Goal: Task Accomplishment & Management: Use online tool/utility

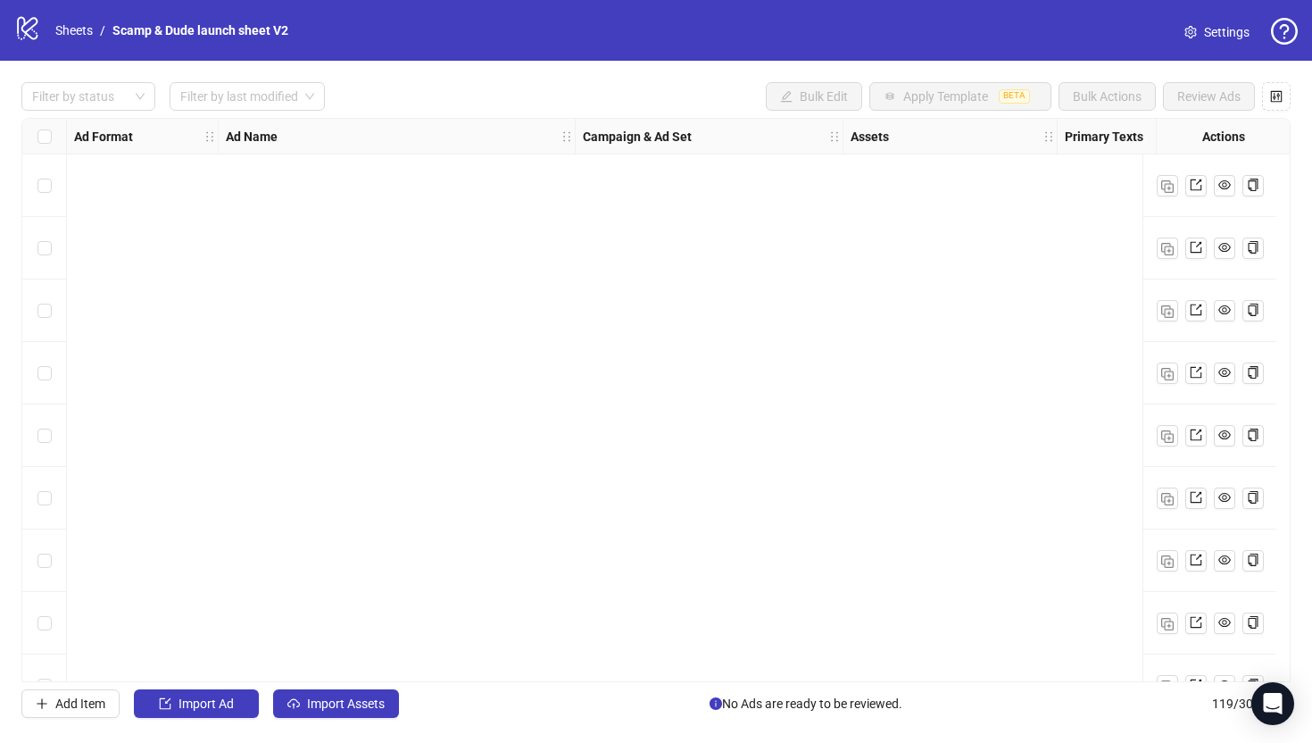
scroll to position [6915, 0]
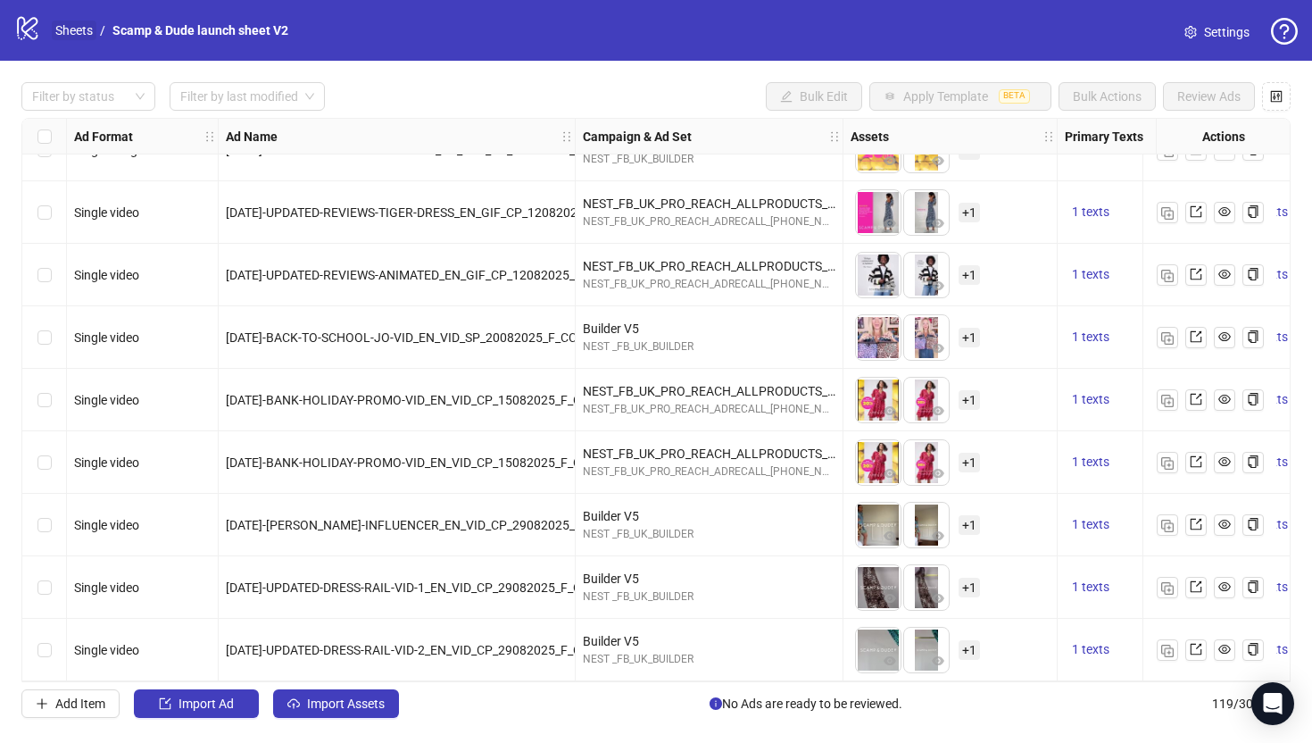
click at [95, 37] on link "Sheets" at bounding box center [74, 31] width 45 height 20
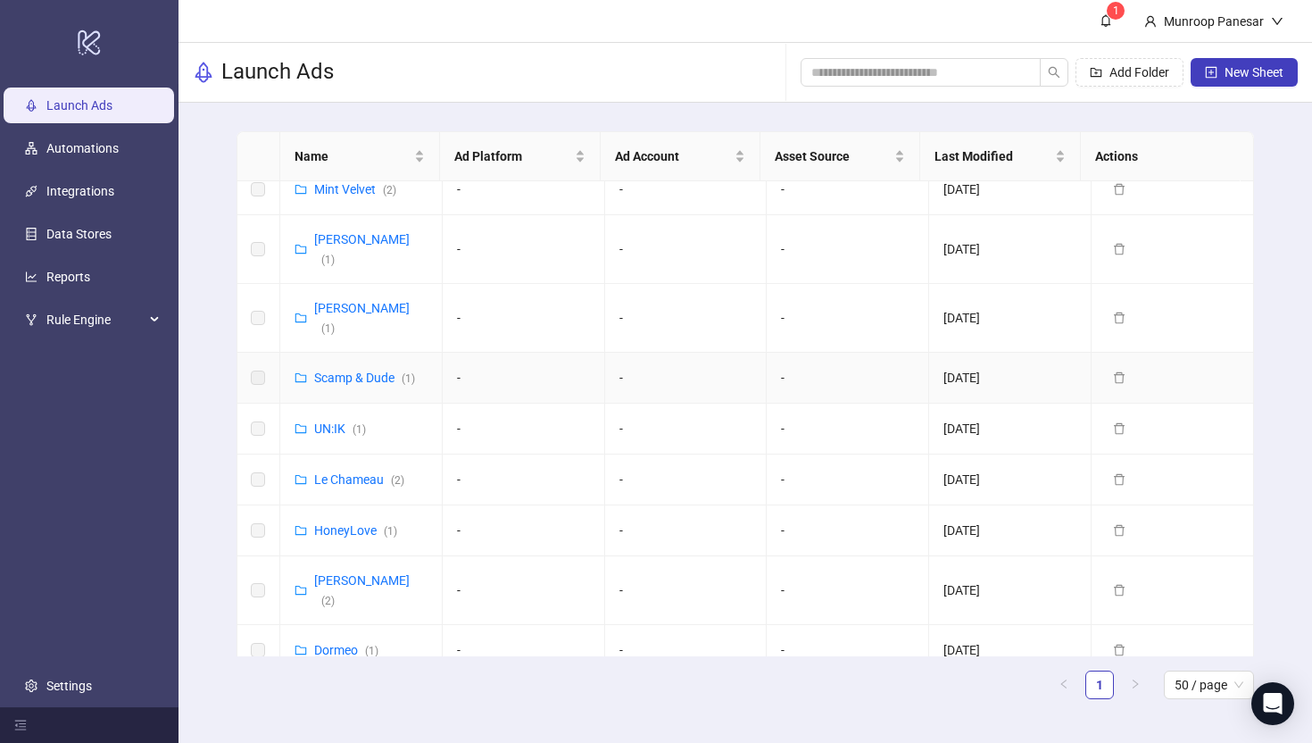
scroll to position [39, 0]
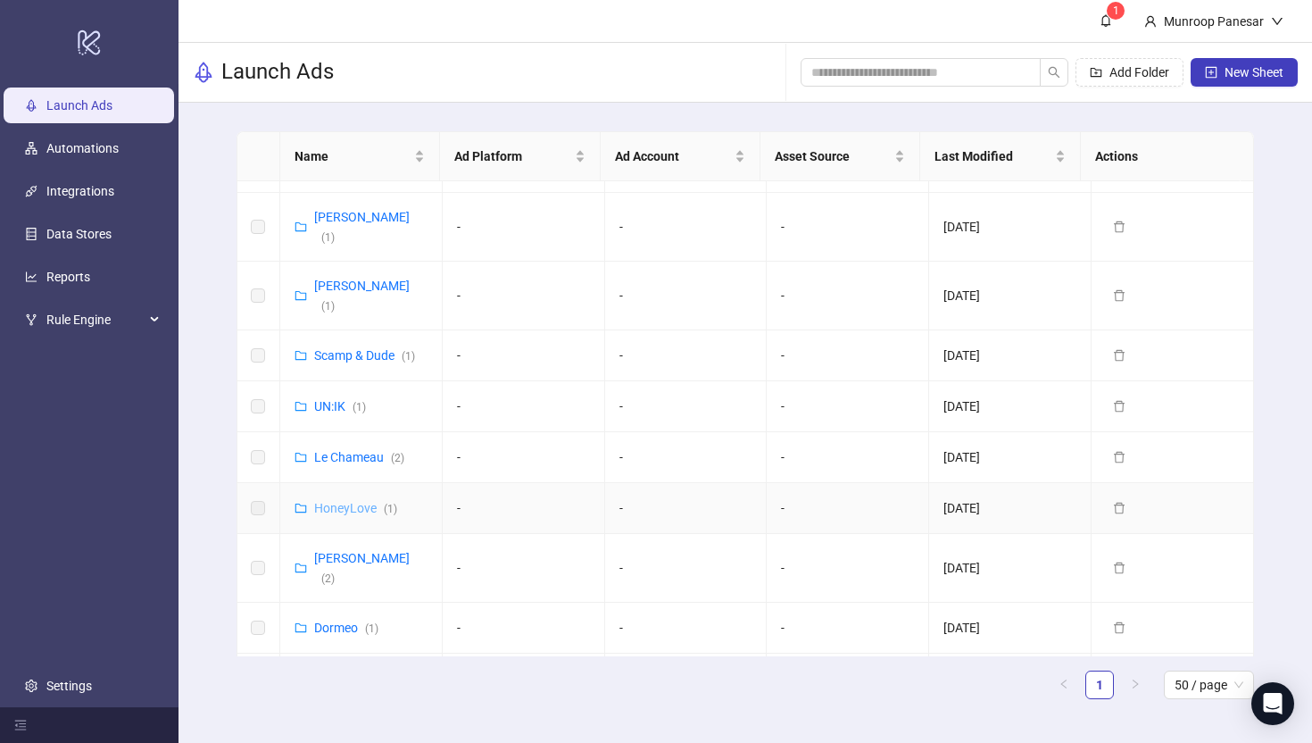
click at [374, 501] on link "HoneyLove ( 1 )" at bounding box center [355, 508] width 83 height 14
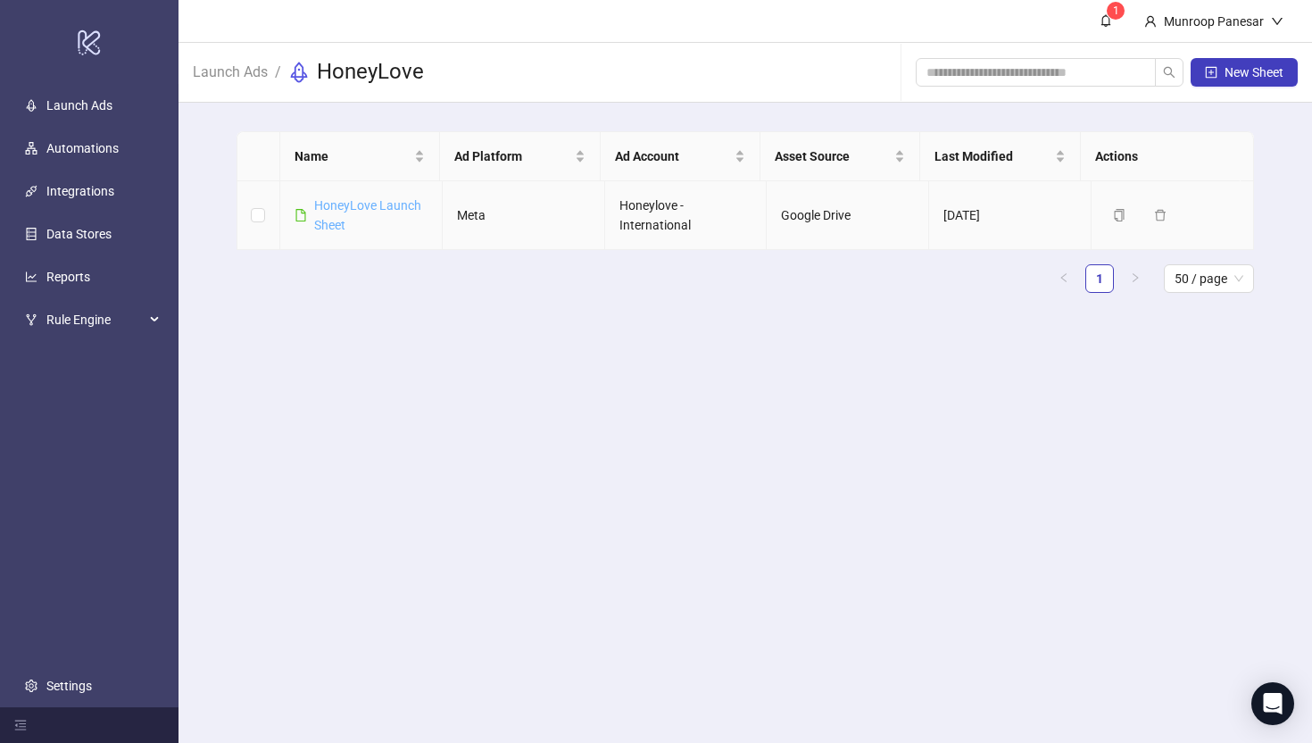
click at [381, 208] on link "HoneyLove Launch Sheet" at bounding box center [367, 215] width 107 height 34
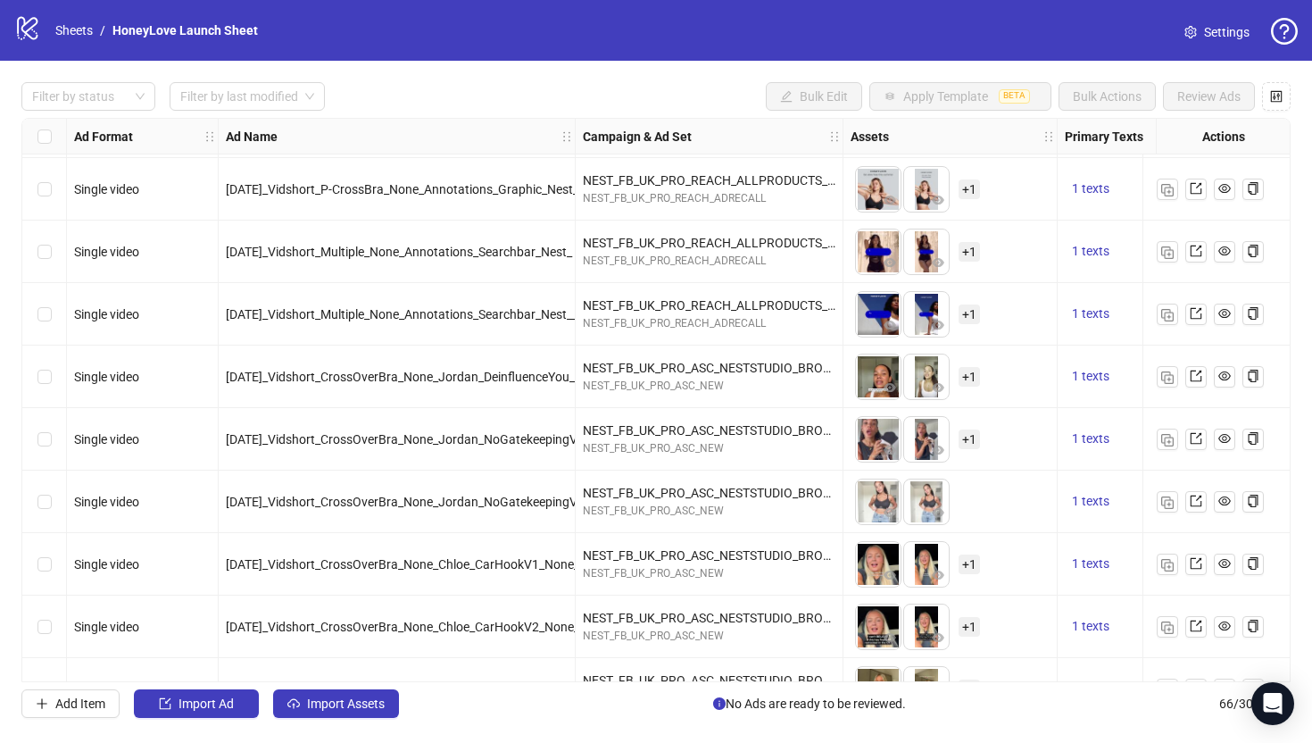
scroll to position [1672, 0]
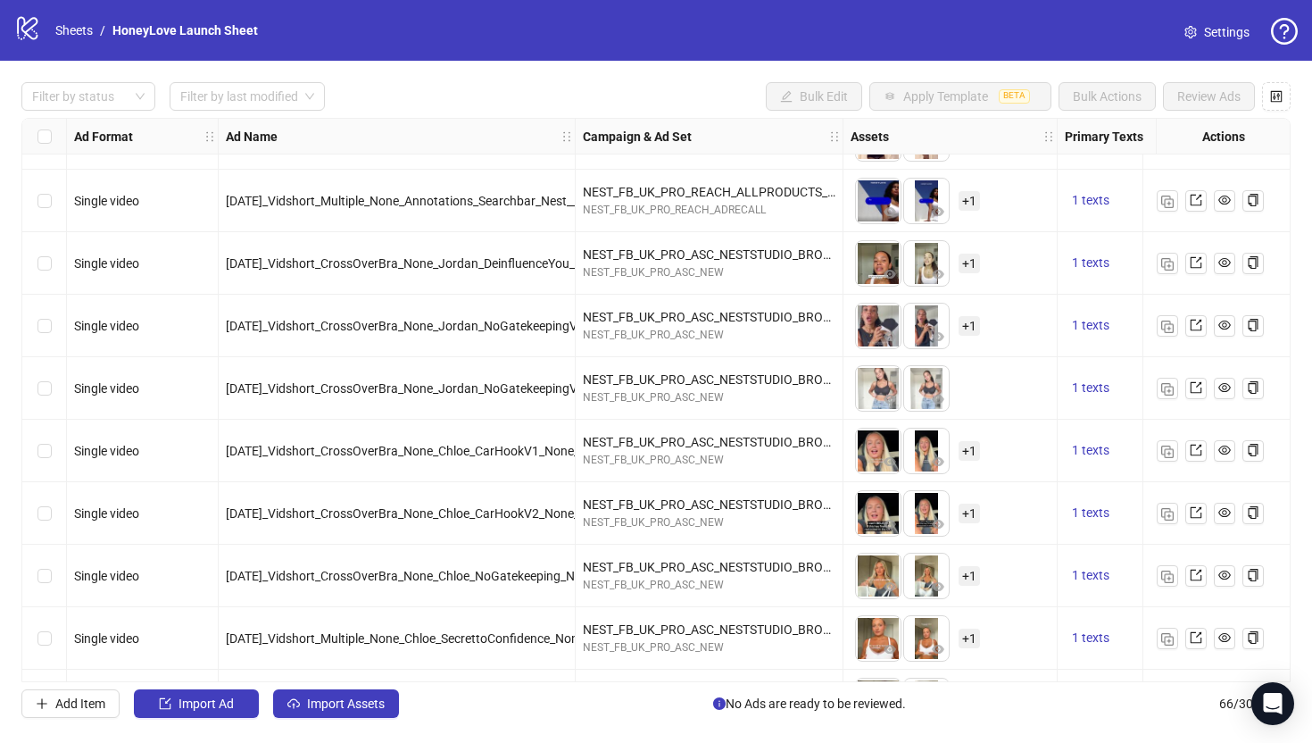
click at [53, 515] on div "Select row 33" at bounding box center [44, 513] width 45 height 62
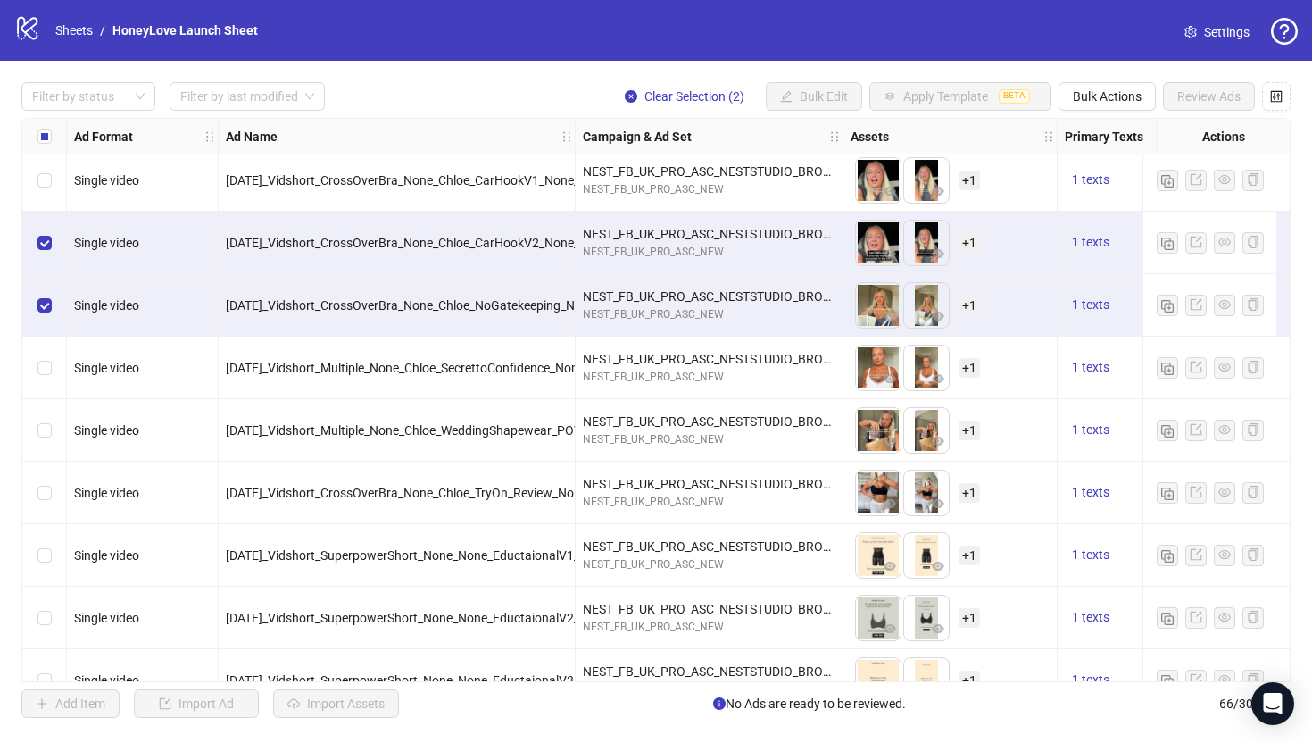
scroll to position [1942, 0]
click at [53, 296] on div "Select row 34" at bounding box center [44, 305] width 45 height 62
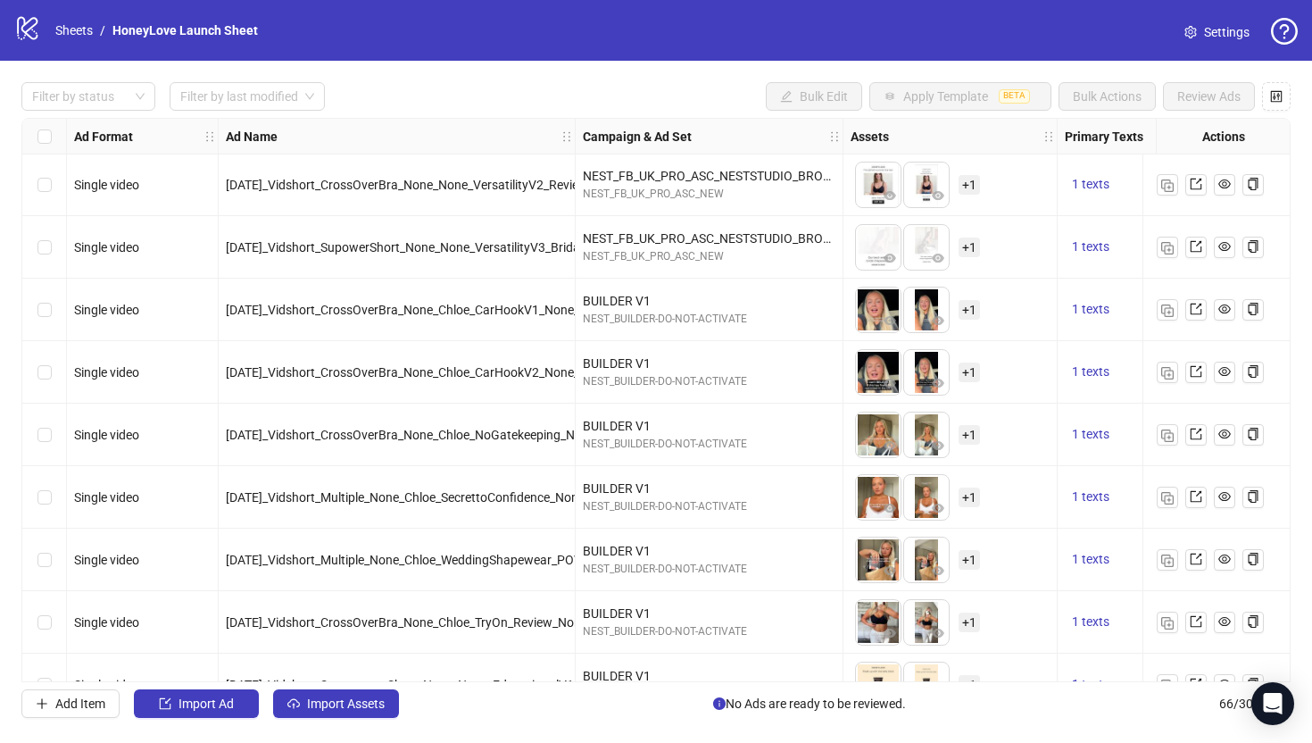
scroll to position [2878, 0]
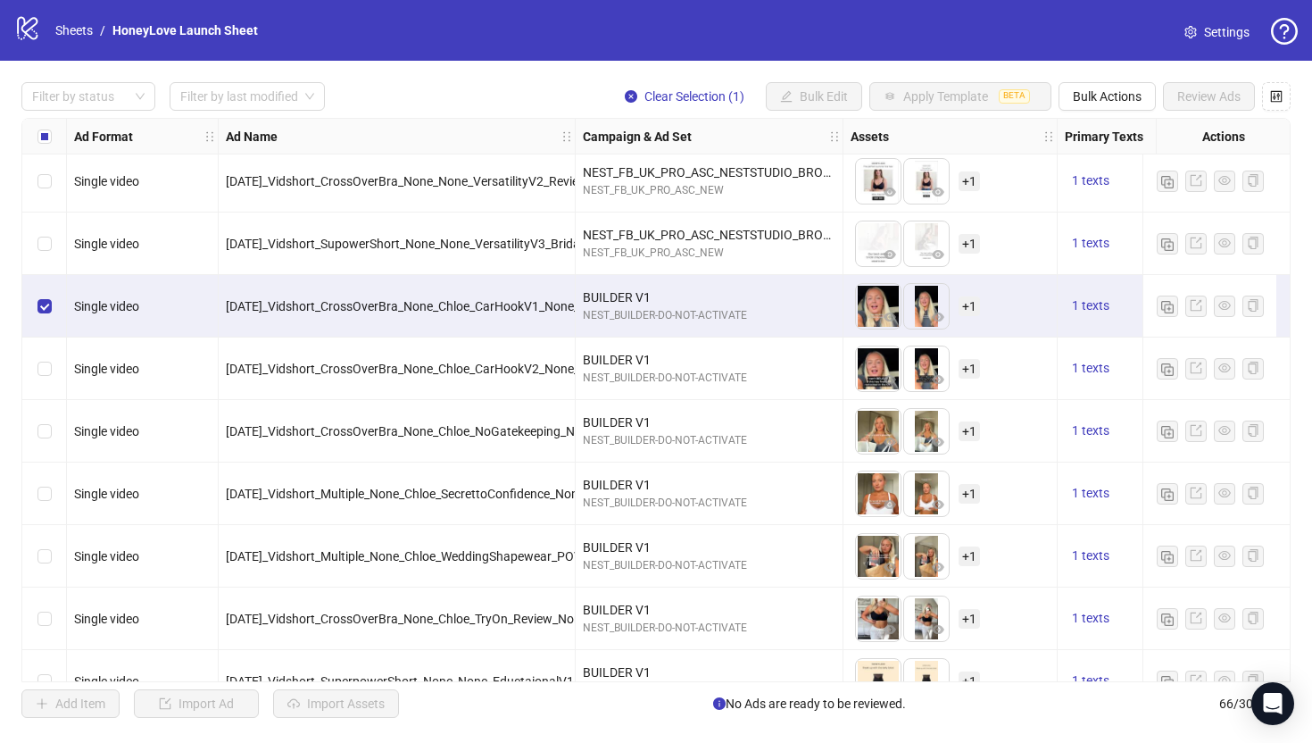
click at [51, 367] on div "Select row 50" at bounding box center [44, 368] width 45 height 62
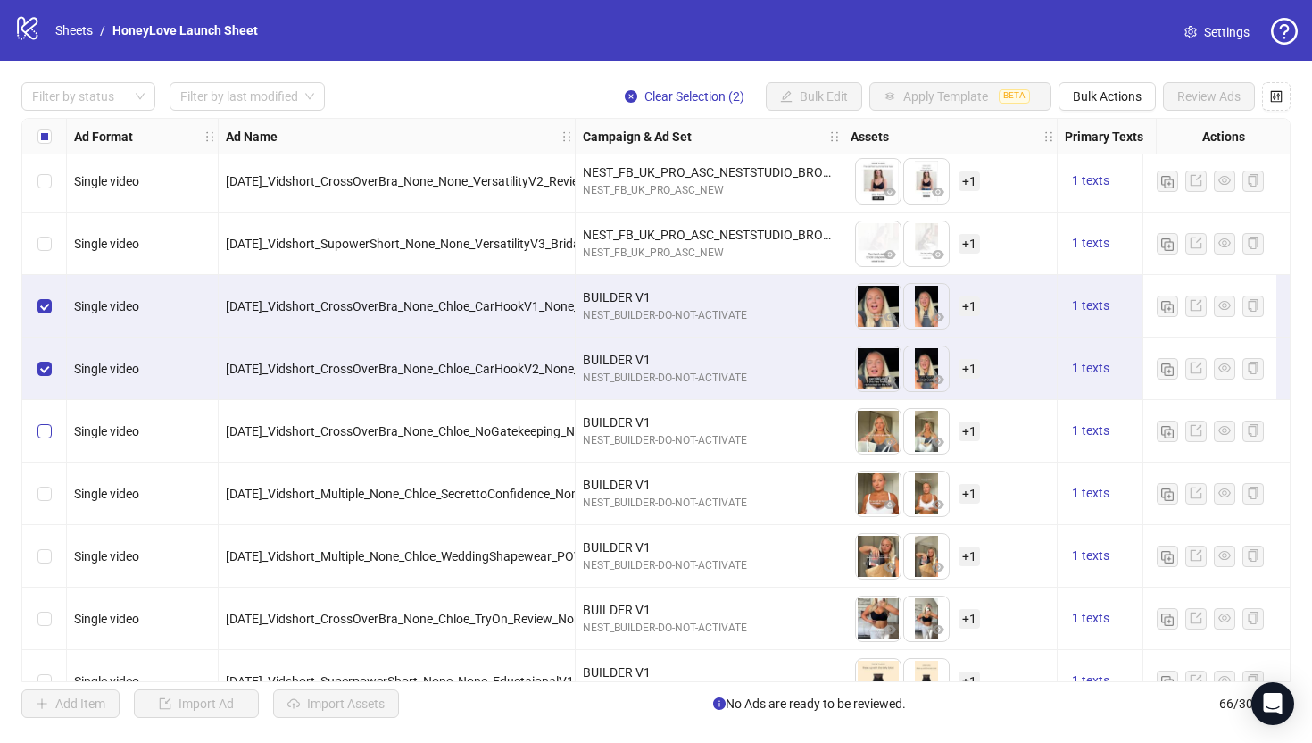
click at [48, 439] on label "Select row 51" at bounding box center [44, 431] width 14 height 20
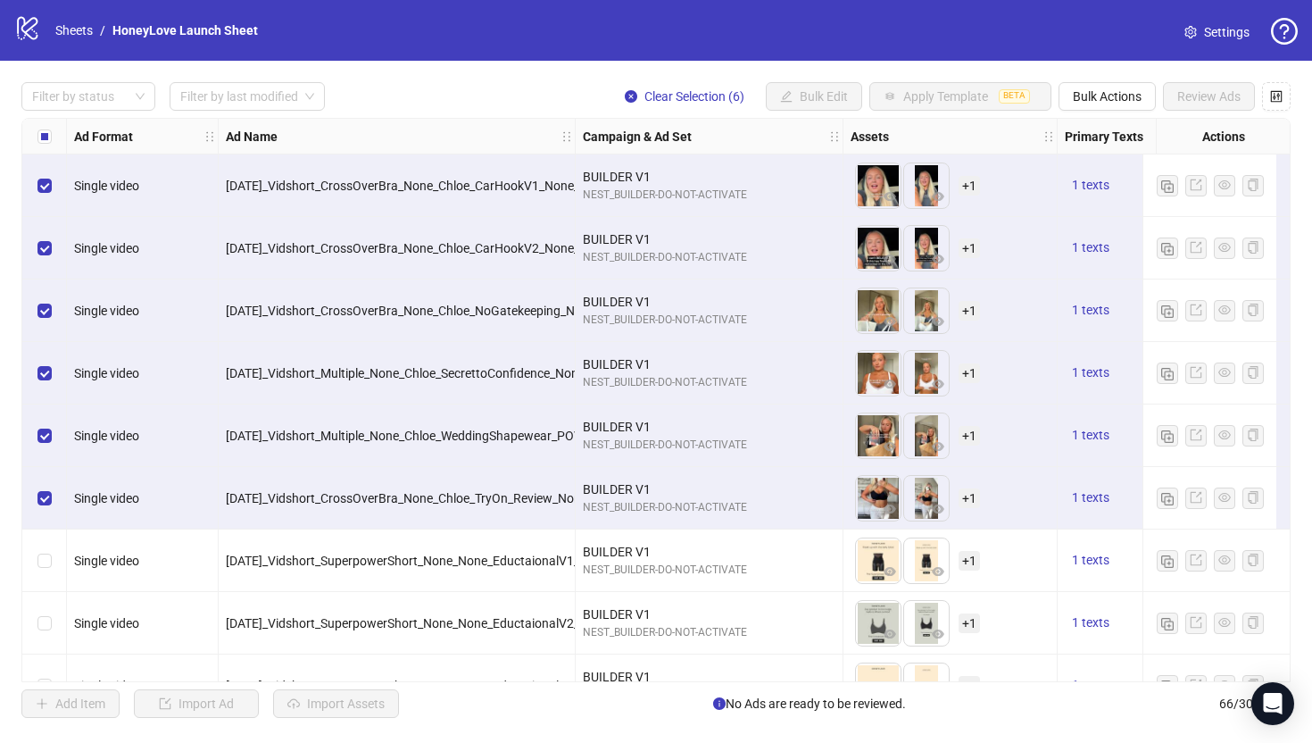
scroll to position [3060, 0]
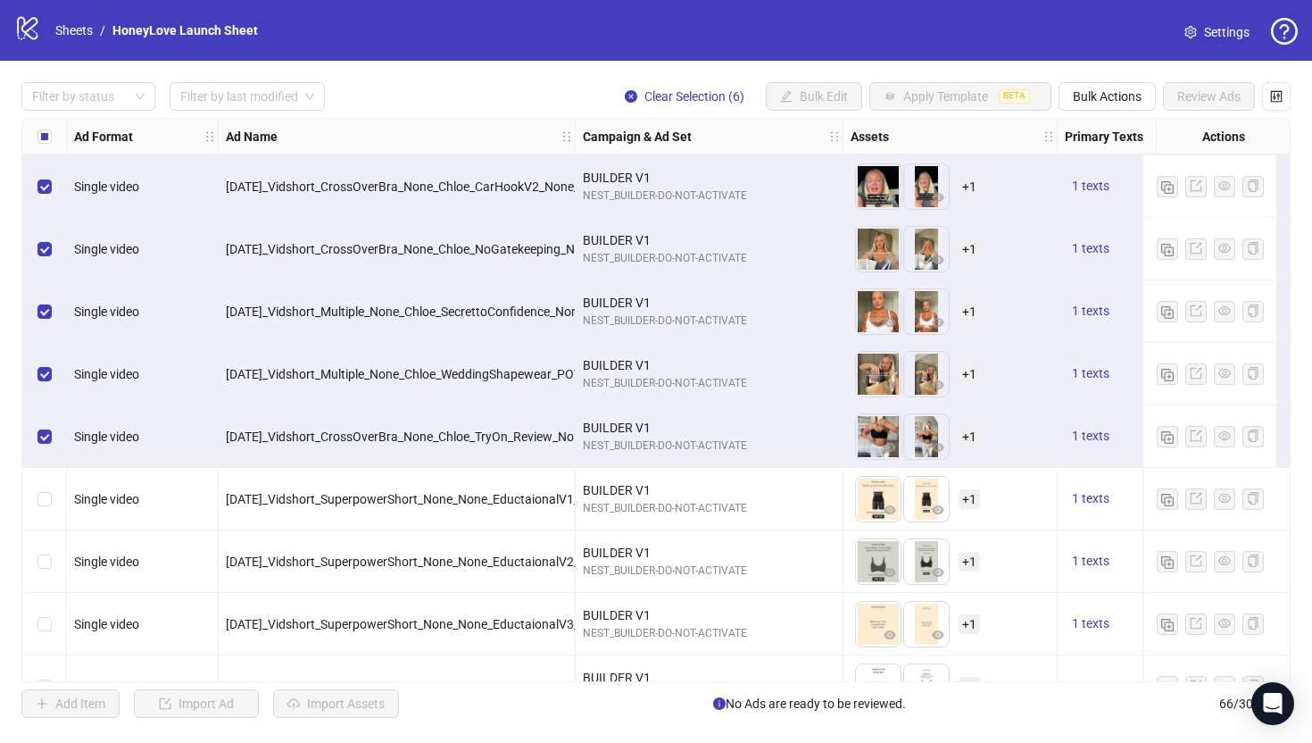
click at [54, 507] on div "Select row 55" at bounding box center [44, 499] width 45 height 62
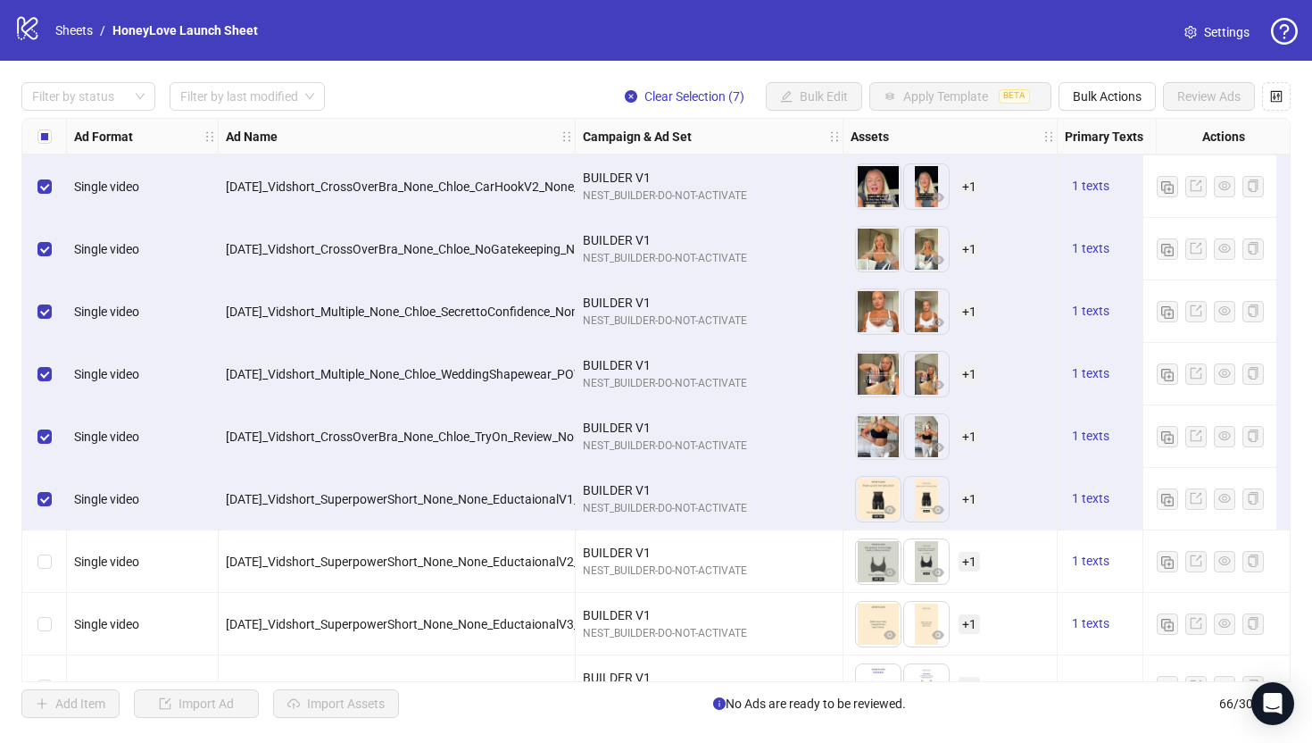
click at [52, 554] on div "Select row 56" at bounding box center [44, 561] width 45 height 62
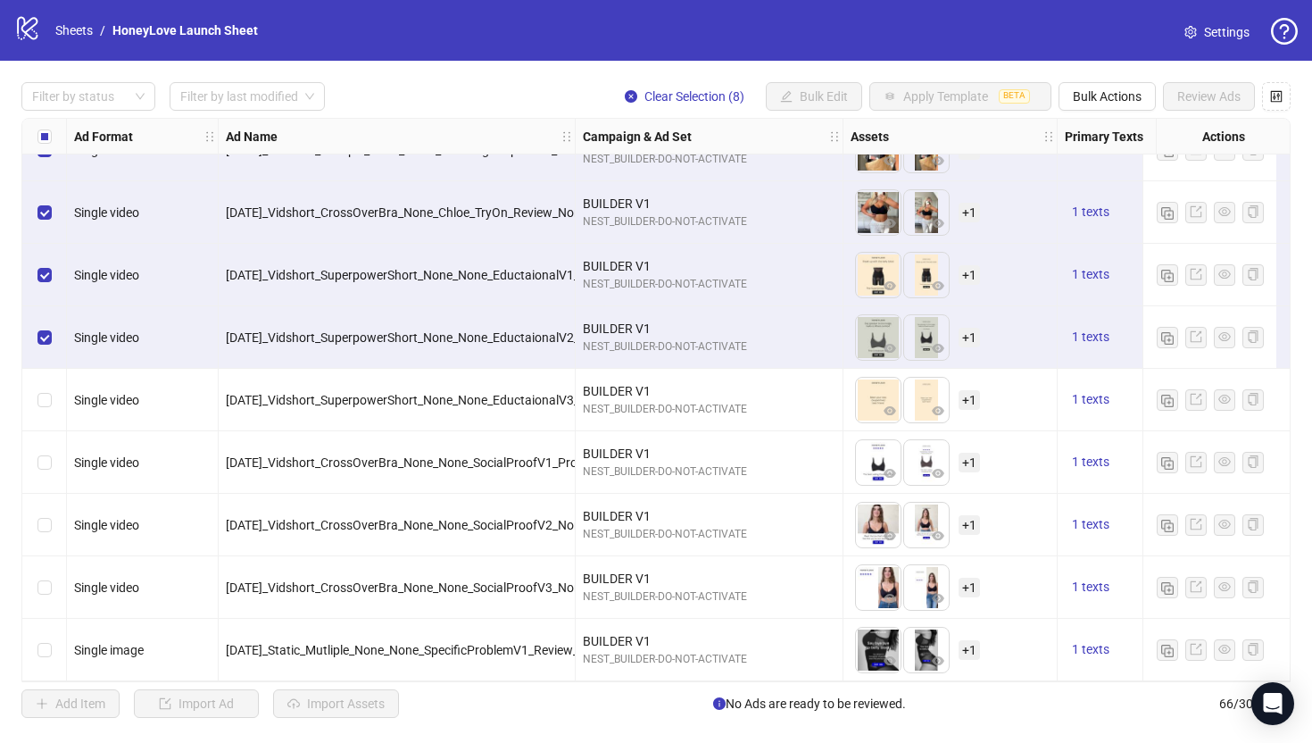
scroll to position [3360, 0]
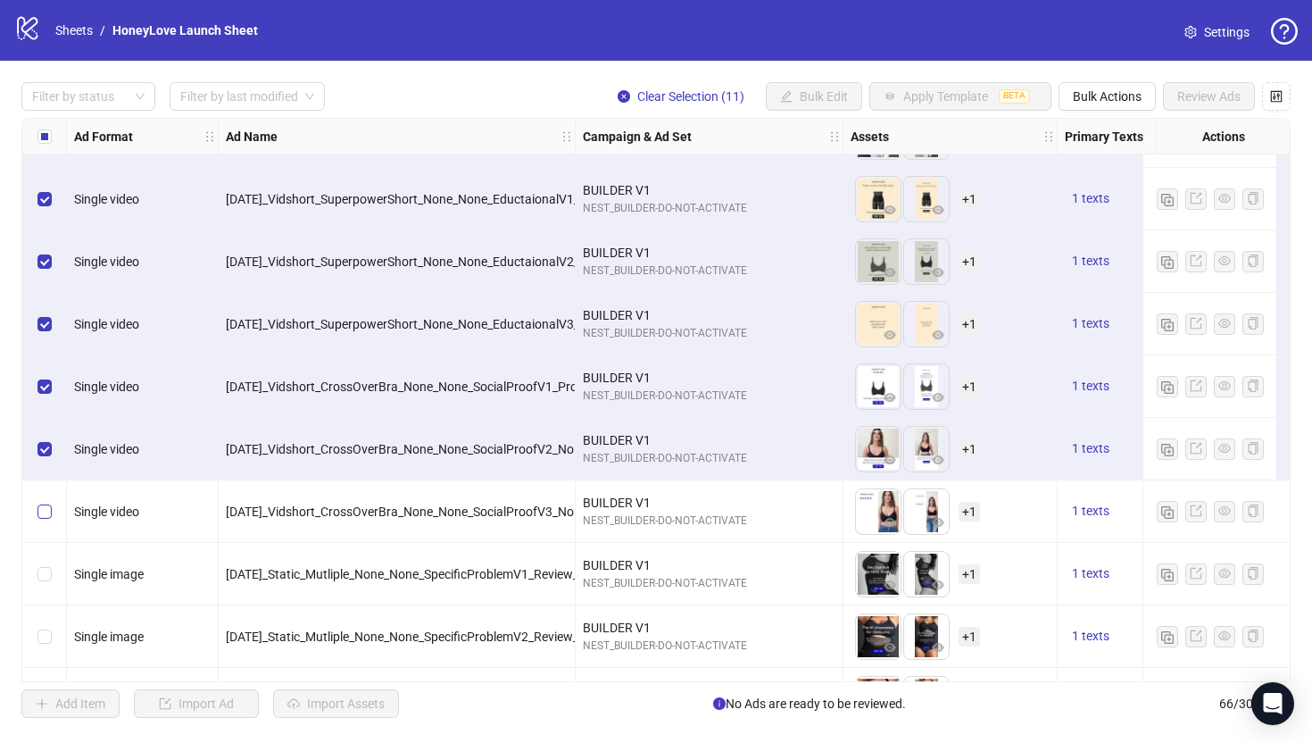
click at [46, 520] on label "Select row 60" at bounding box center [44, 512] width 14 height 20
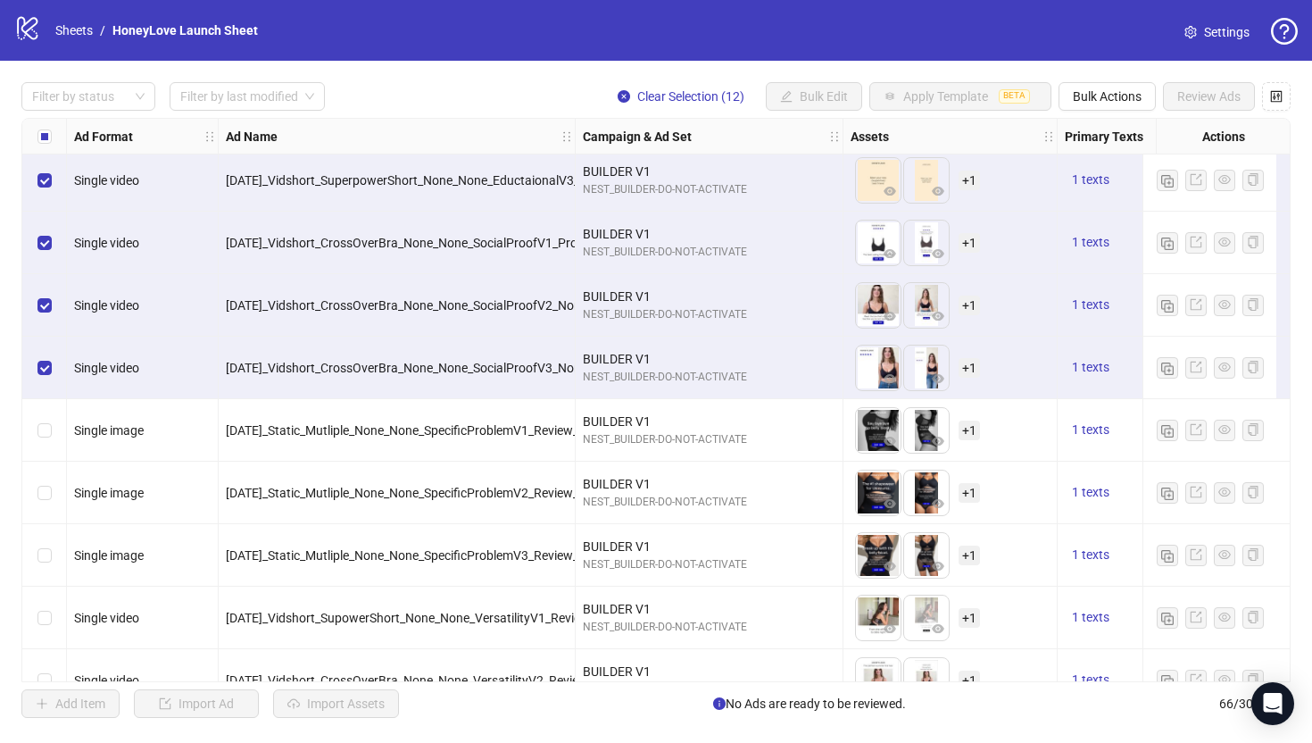
scroll to position [3513, 0]
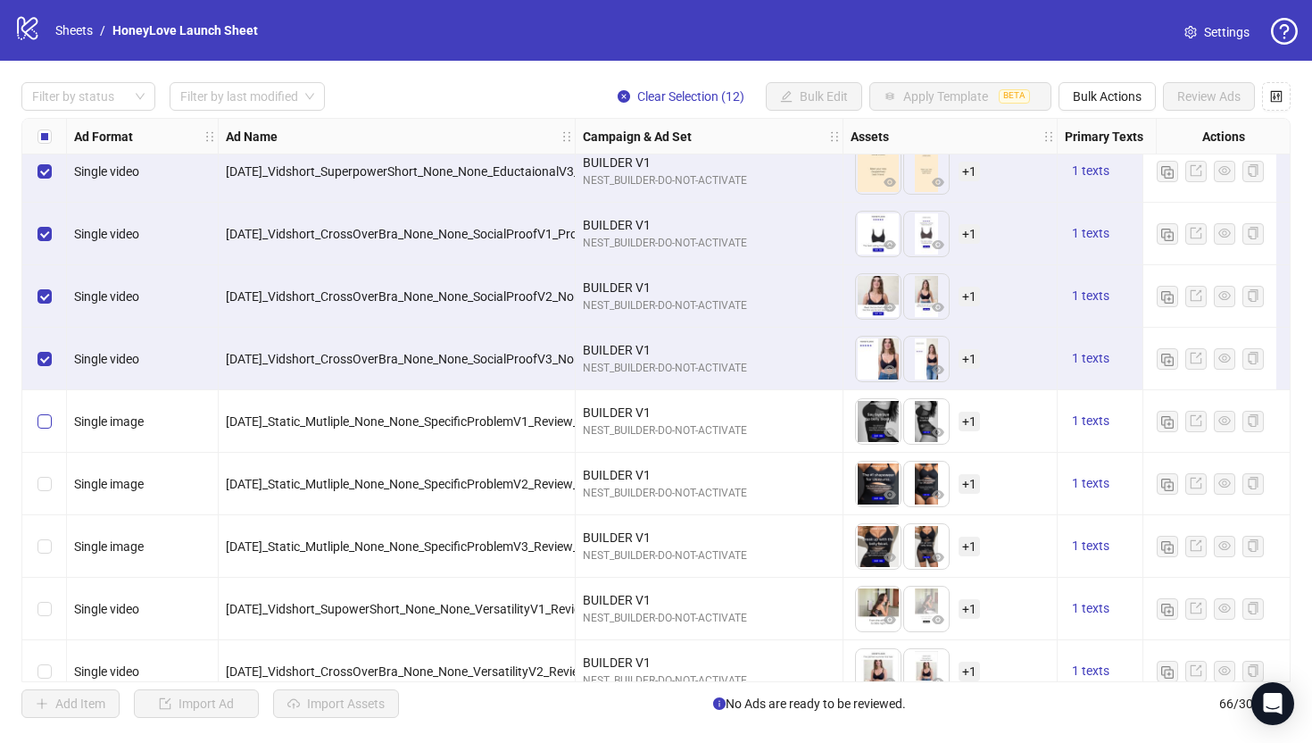
click at [47, 429] on label "Select row 61" at bounding box center [44, 421] width 14 height 20
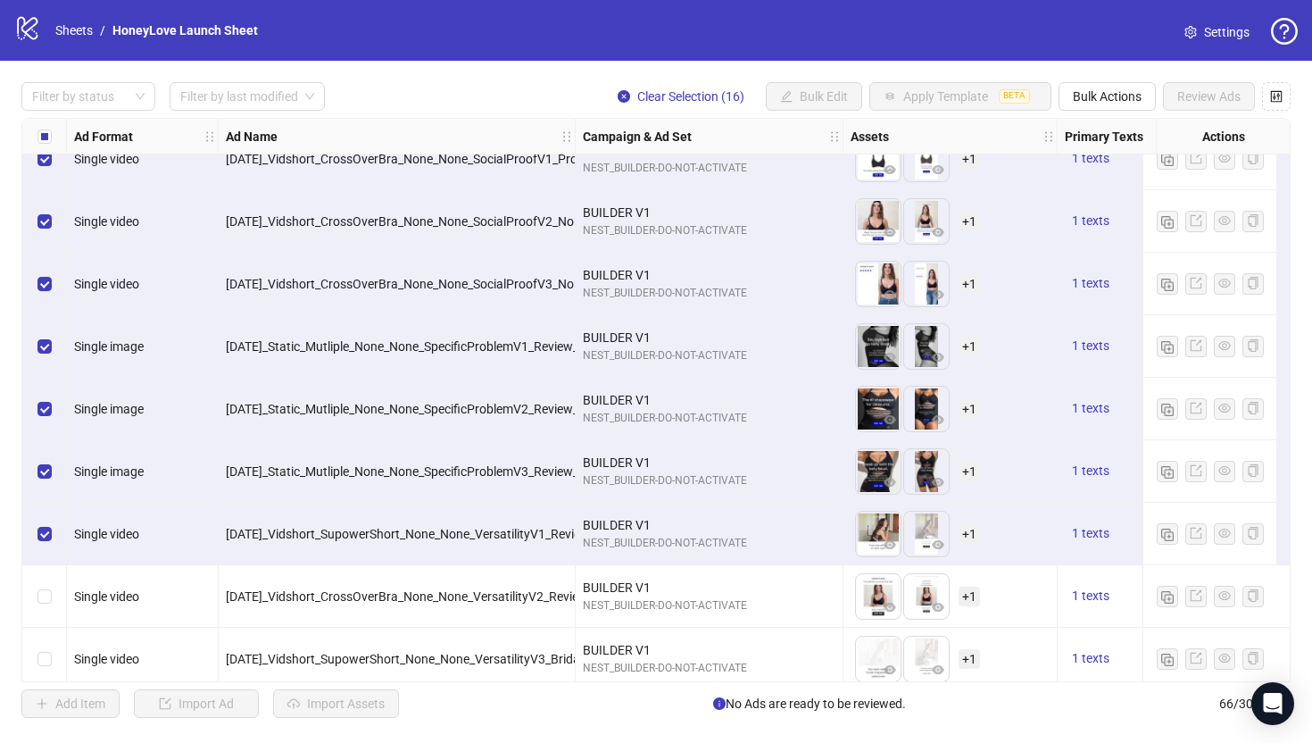
scroll to position [3604, 0]
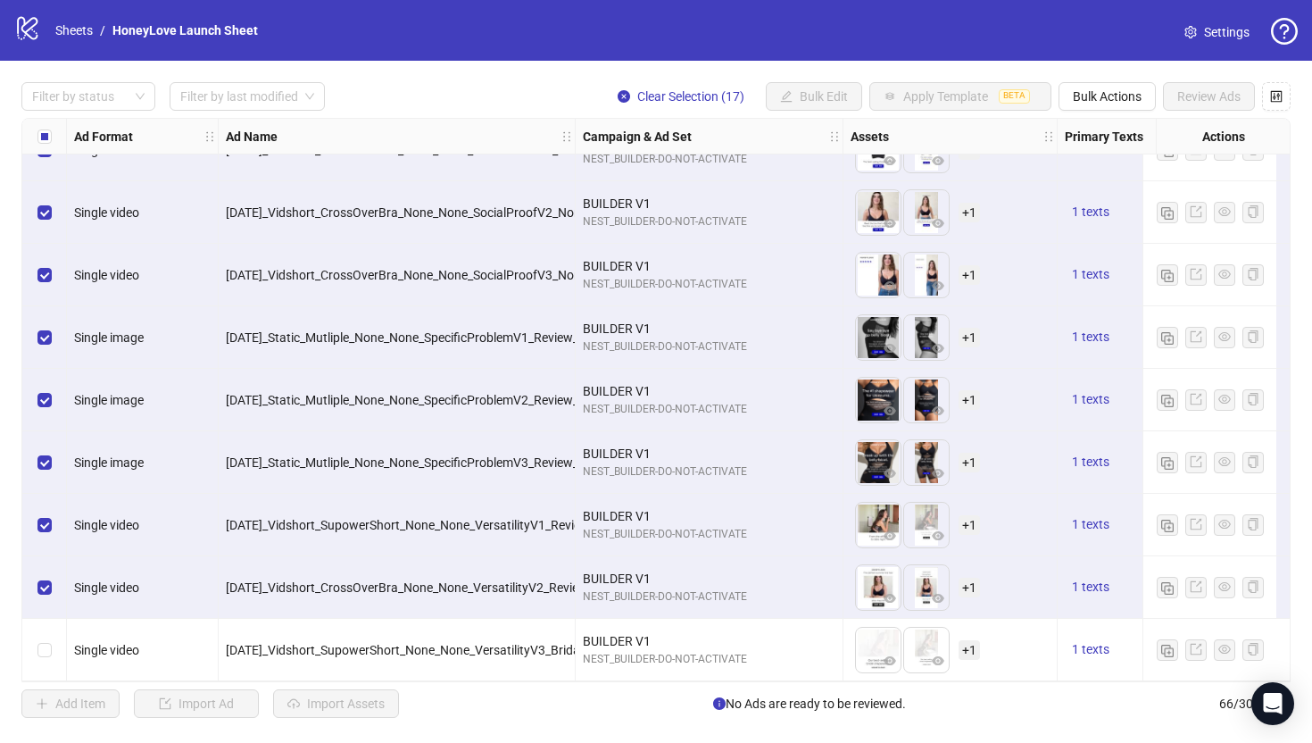
click at [46, 653] on div "Select row 66" at bounding box center [44, 649] width 45 height 62
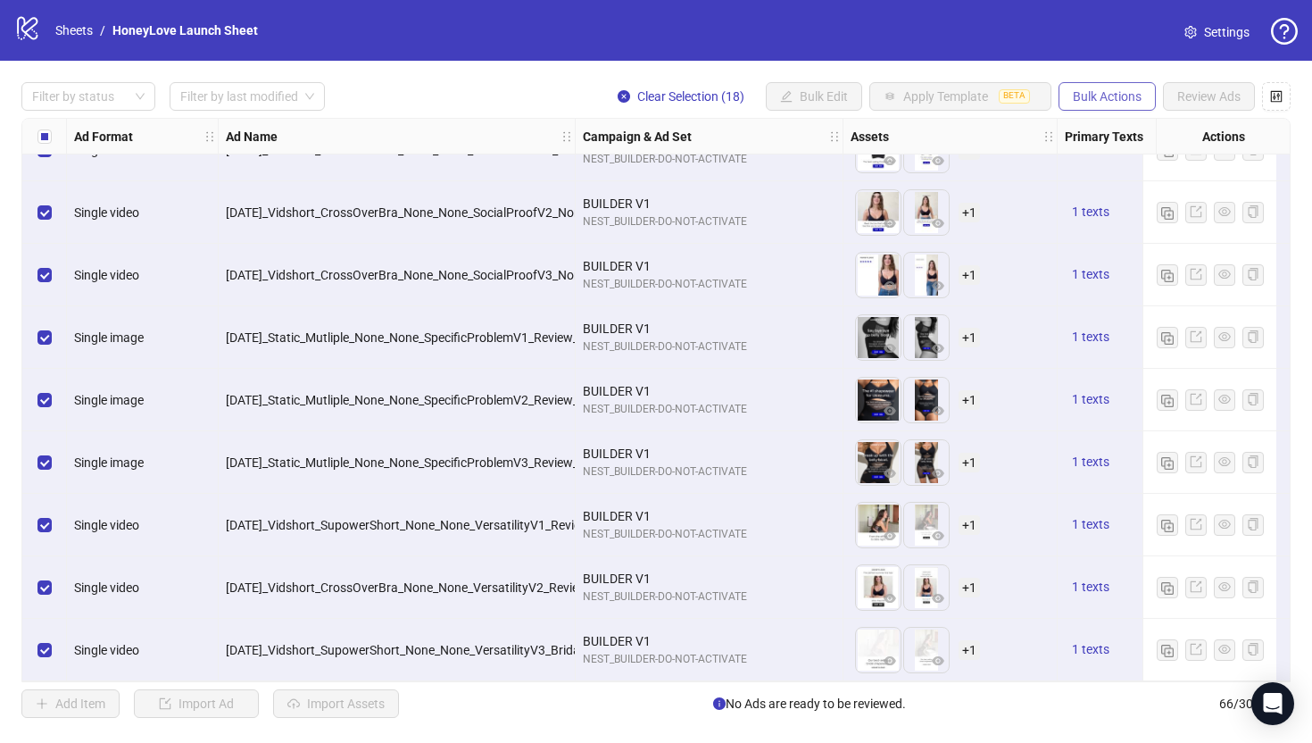
click at [1133, 98] on span "Bulk Actions" at bounding box center [1107, 96] width 69 height 14
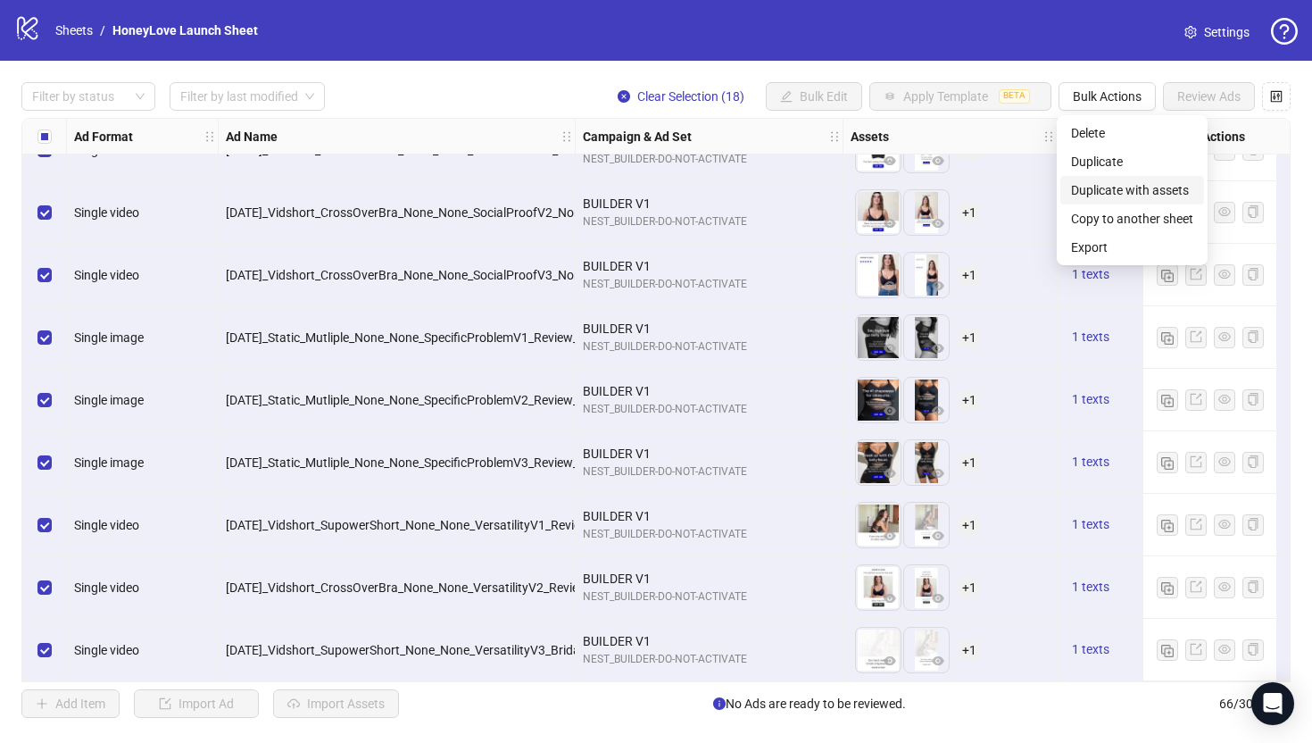
click at [1116, 199] on span "Duplicate with assets" at bounding box center [1132, 190] width 122 height 20
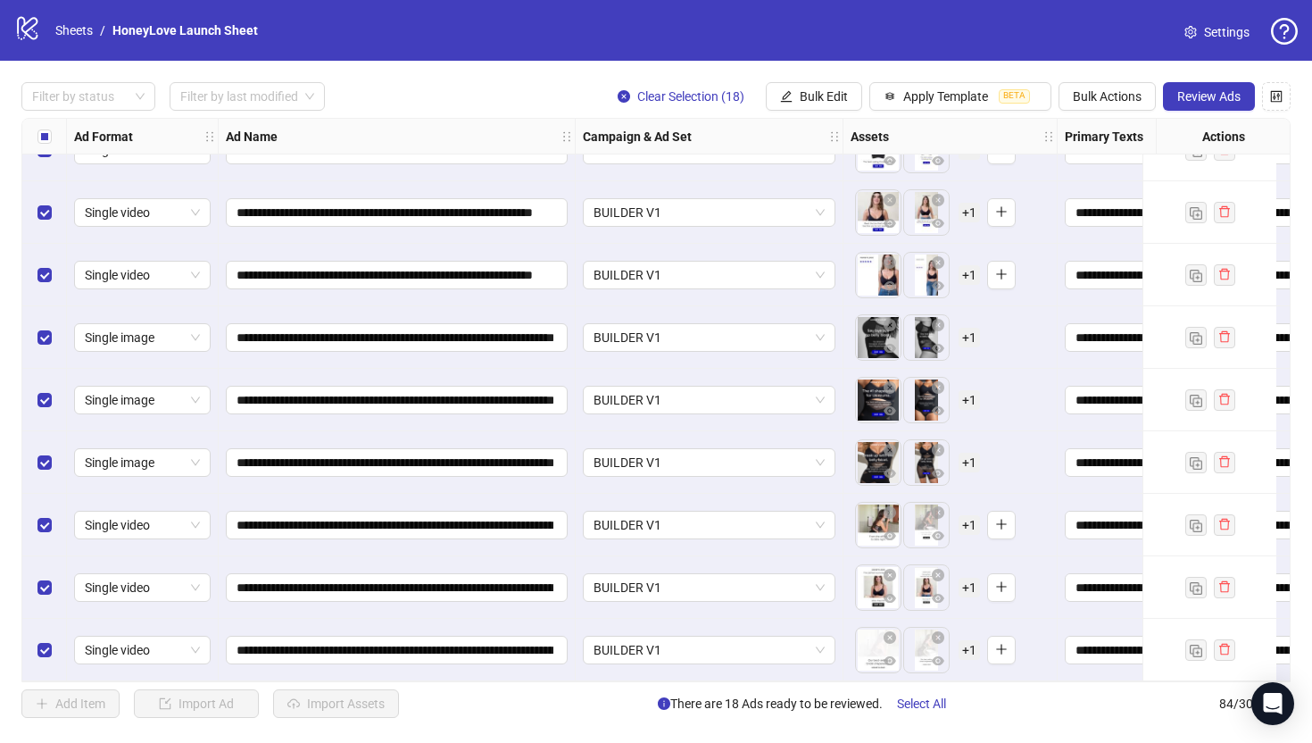
scroll to position [4728, 0]
click at [794, 91] on button "Bulk Edit" at bounding box center [814, 96] width 96 height 29
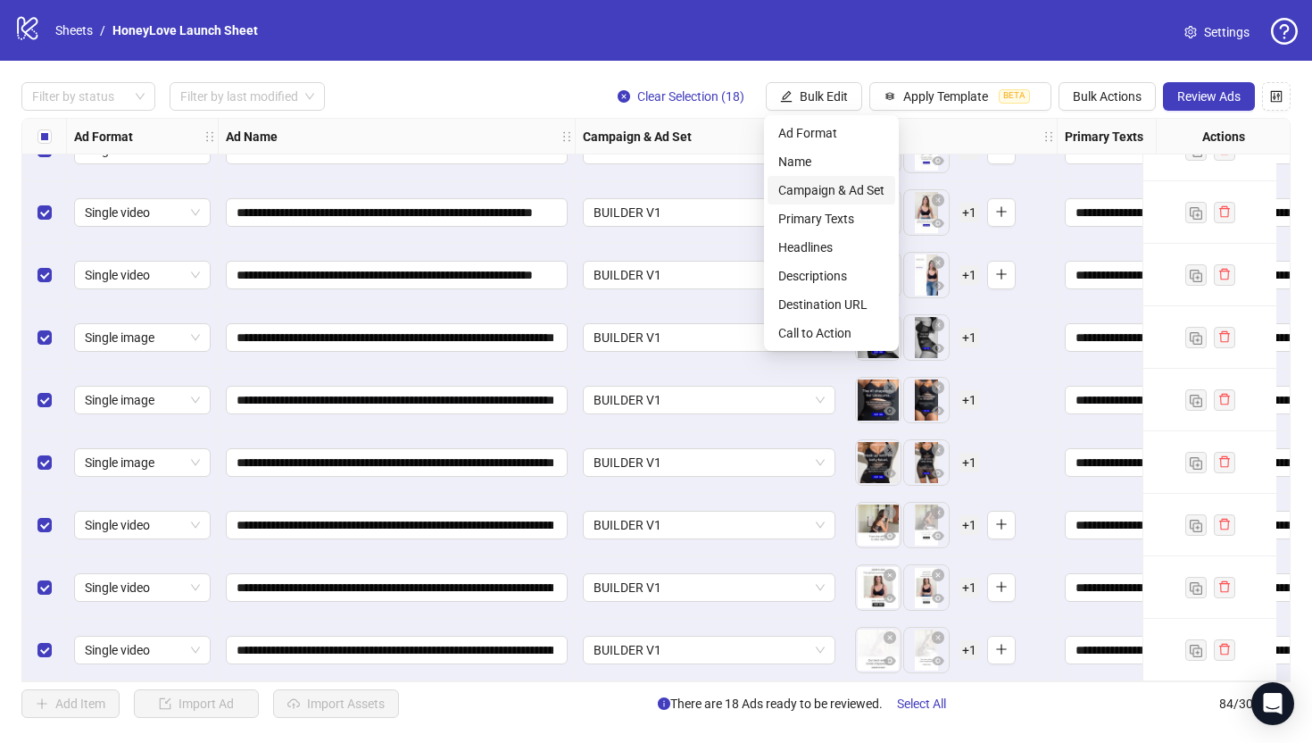
click at [828, 182] on span "Campaign & Ad Set" at bounding box center [831, 190] width 106 height 20
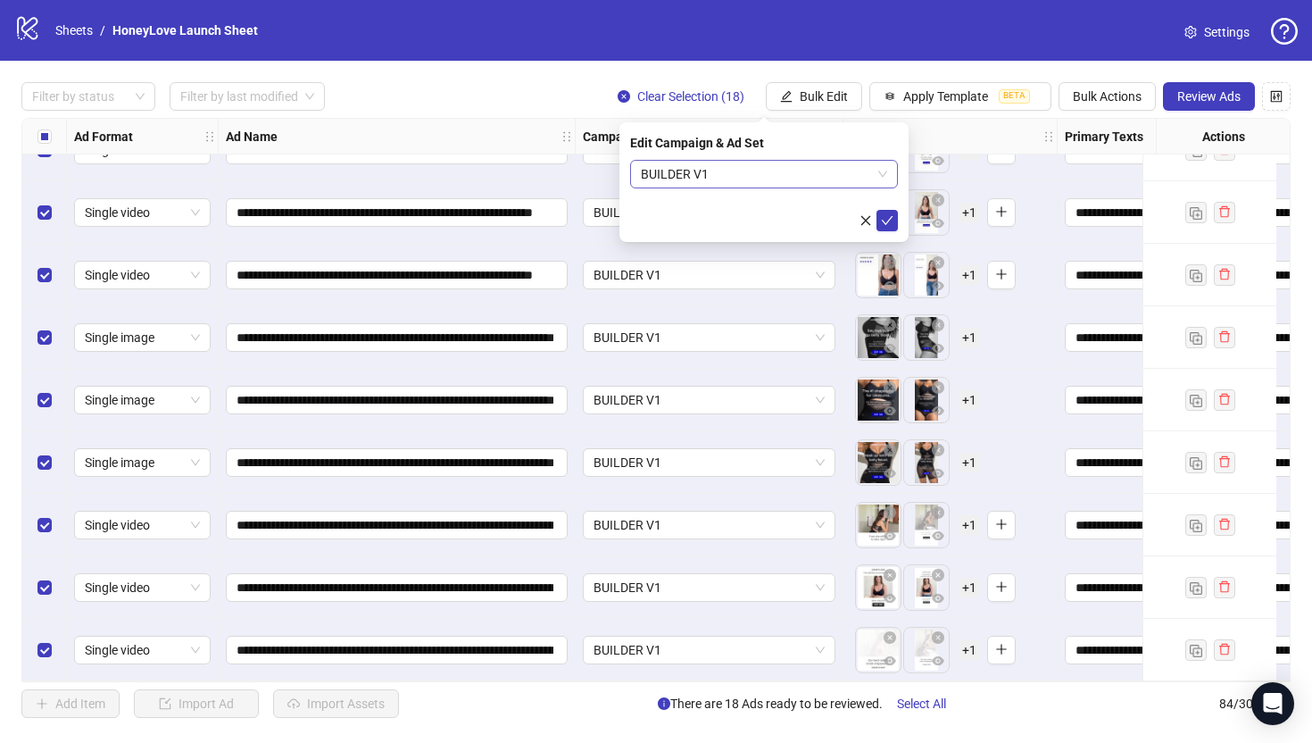
click at [705, 177] on span "BUILDER V1" at bounding box center [764, 174] width 246 height 27
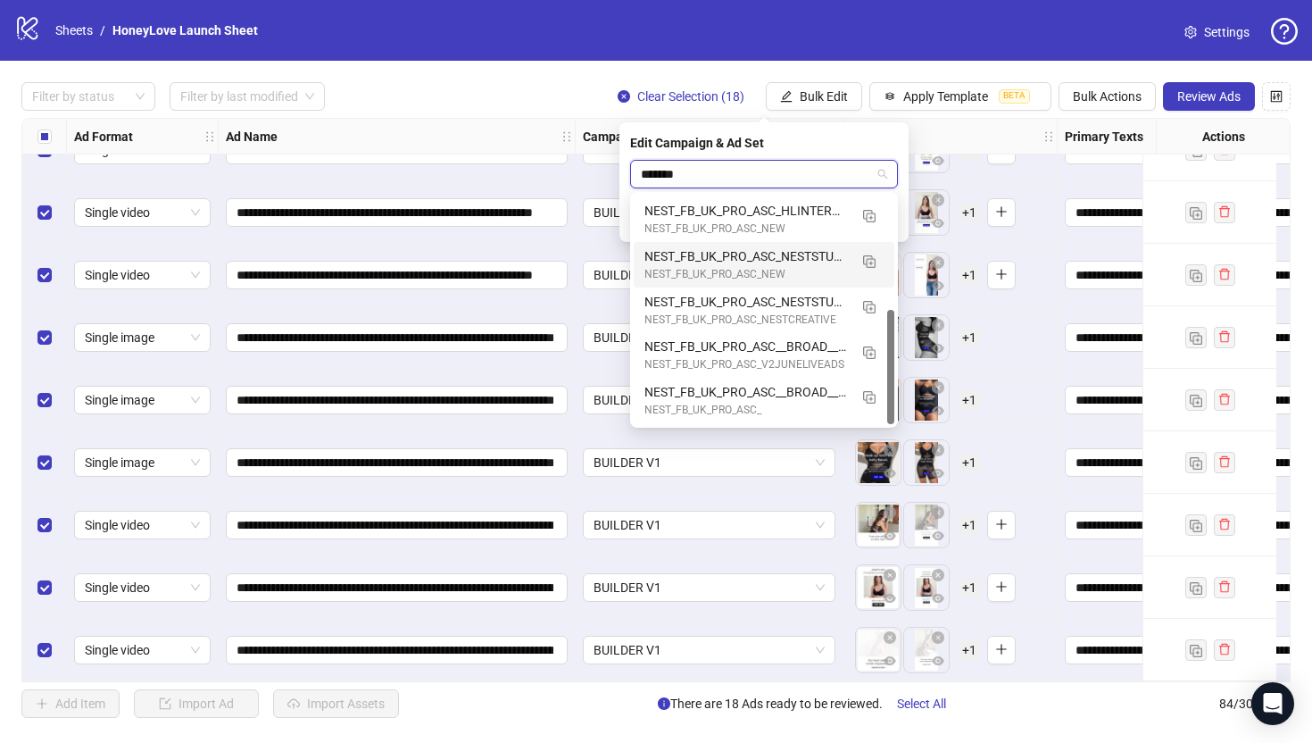
scroll to position [185, 0]
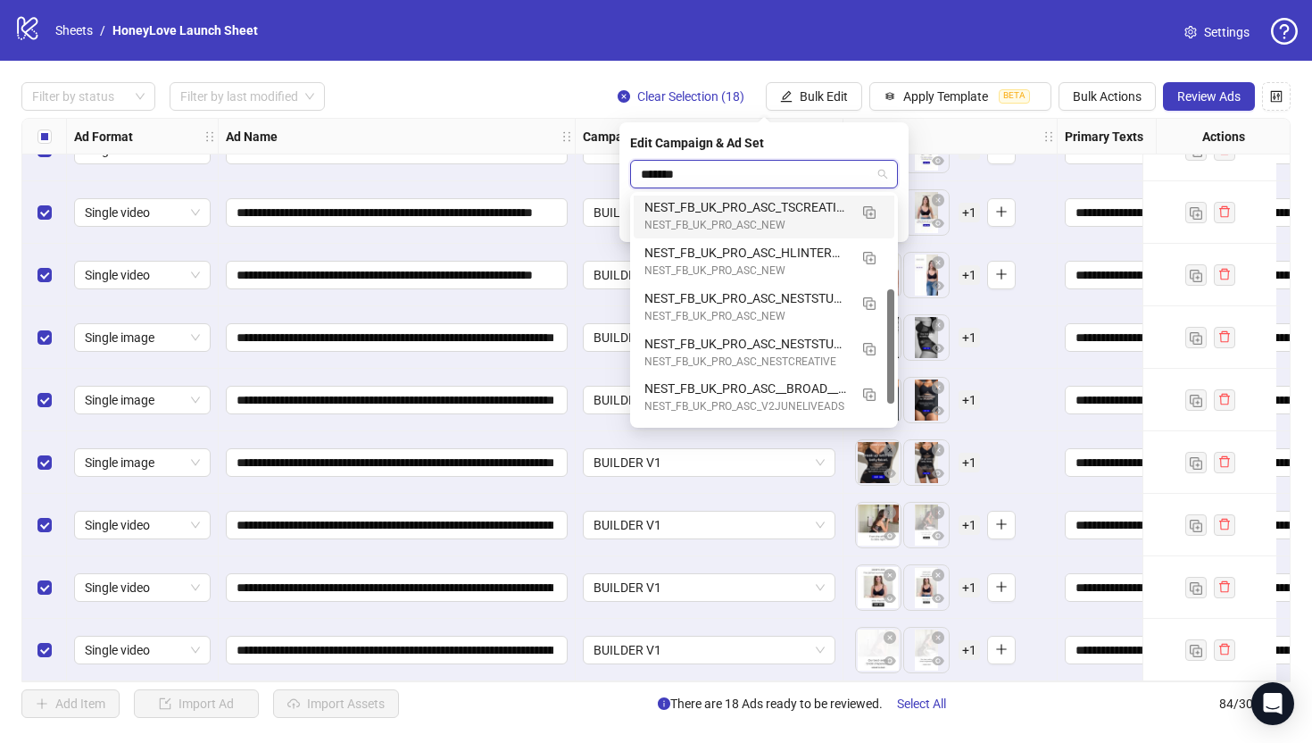
type input "*******"
click at [486, 99] on div "Filter by status Filter by last modified Clear Selection (18) Bulk Edit Apply T…" at bounding box center [655, 96] width 1269 height 29
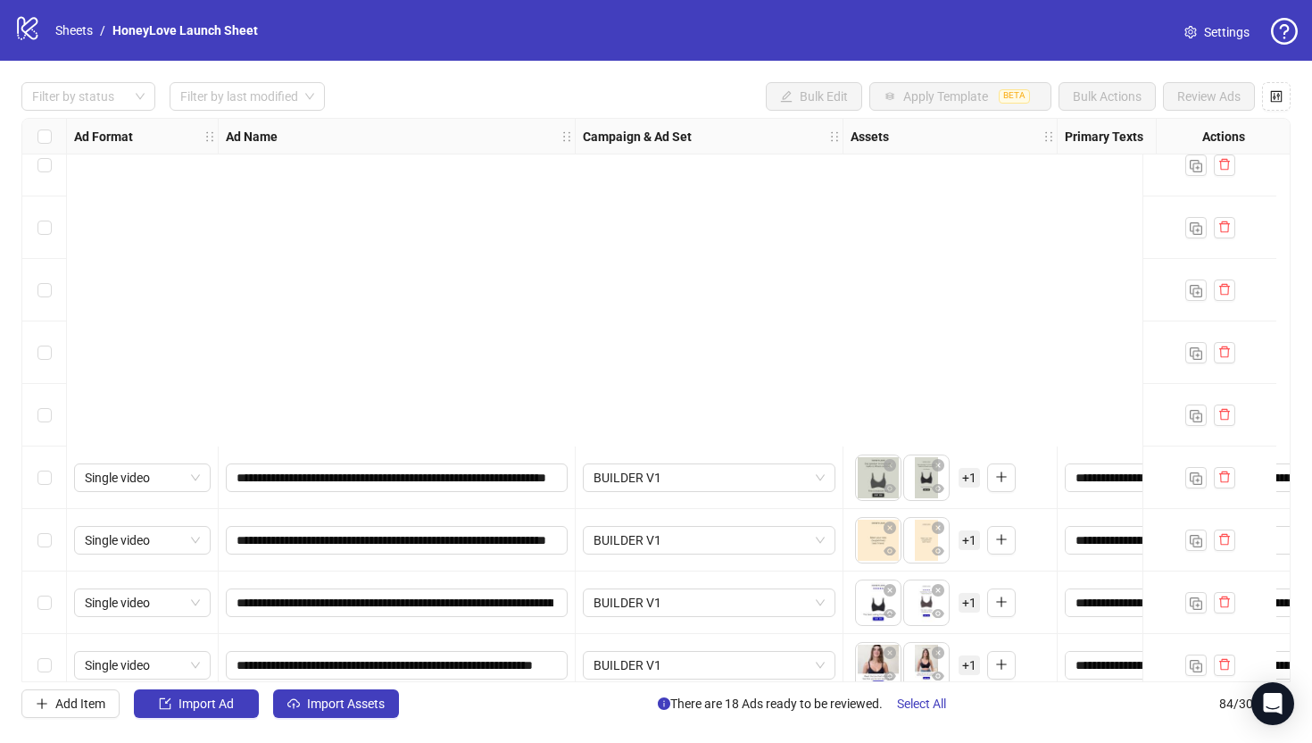
scroll to position [4717, 0]
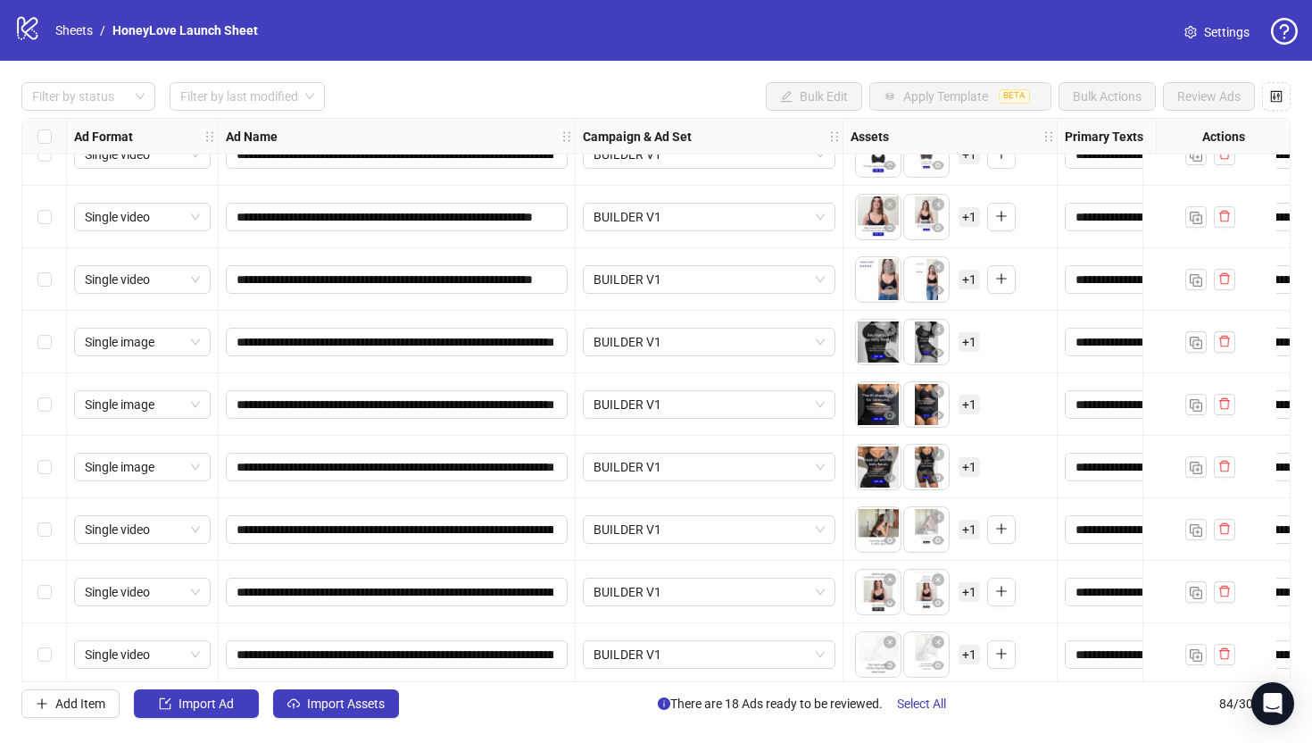
click at [956, 704] on button "Select All" at bounding box center [922, 703] width 78 height 29
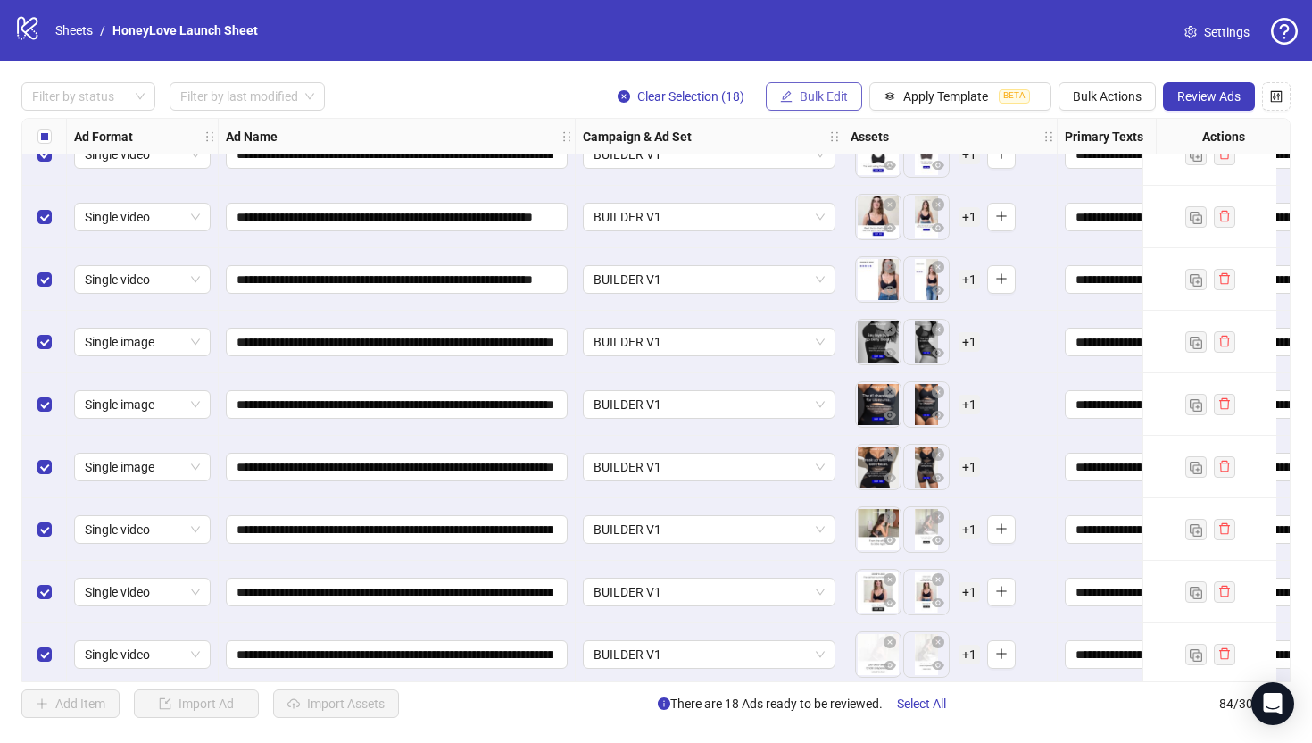
click at [808, 100] on span "Bulk Edit" at bounding box center [824, 96] width 48 height 14
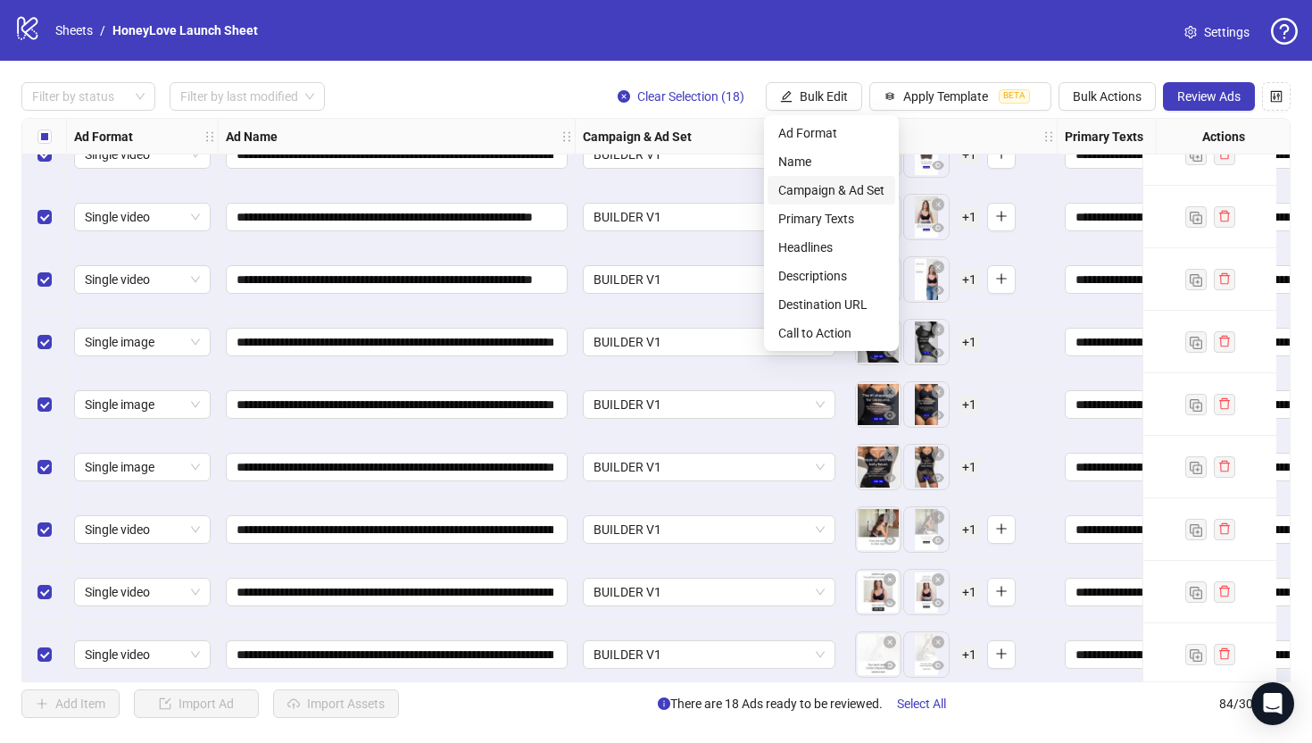
click at [823, 178] on li "Campaign & Ad Set" at bounding box center [832, 190] width 128 height 29
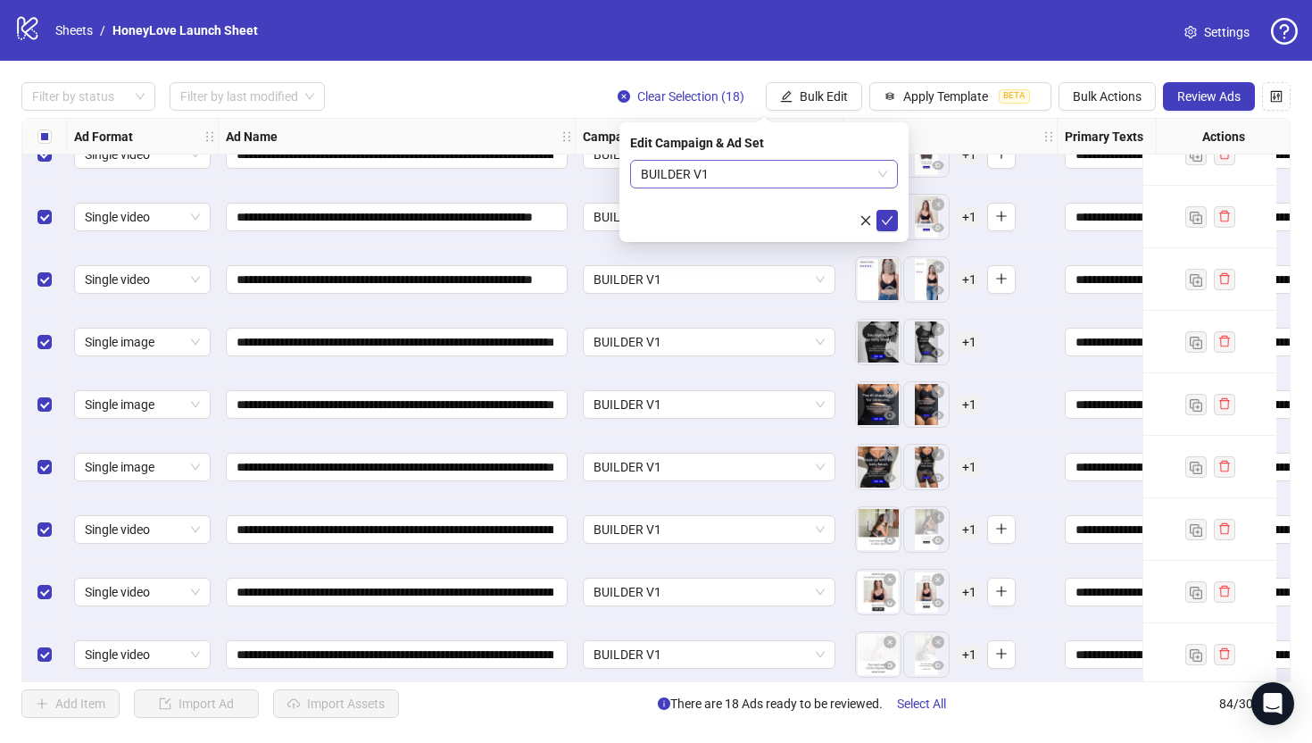
click at [761, 175] on span "BUILDER V1" at bounding box center [764, 174] width 246 height 27
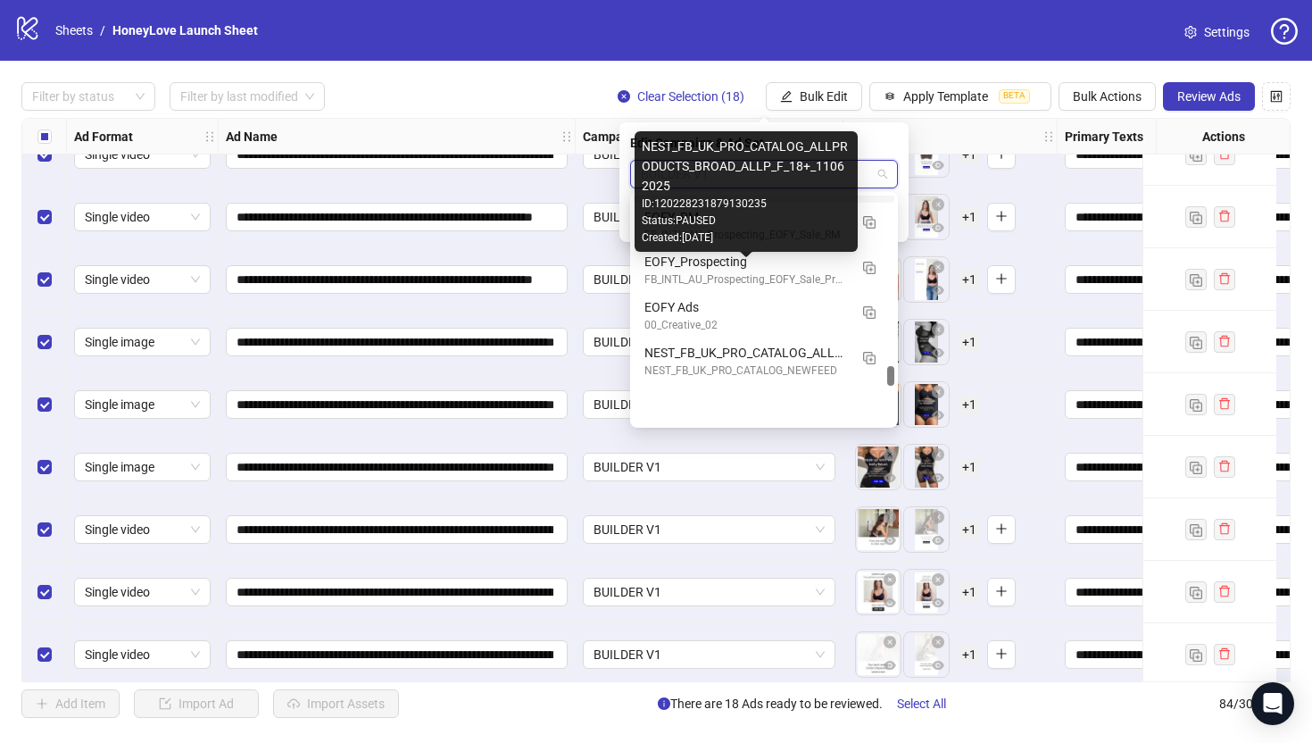
scroll to position [2154, 0]
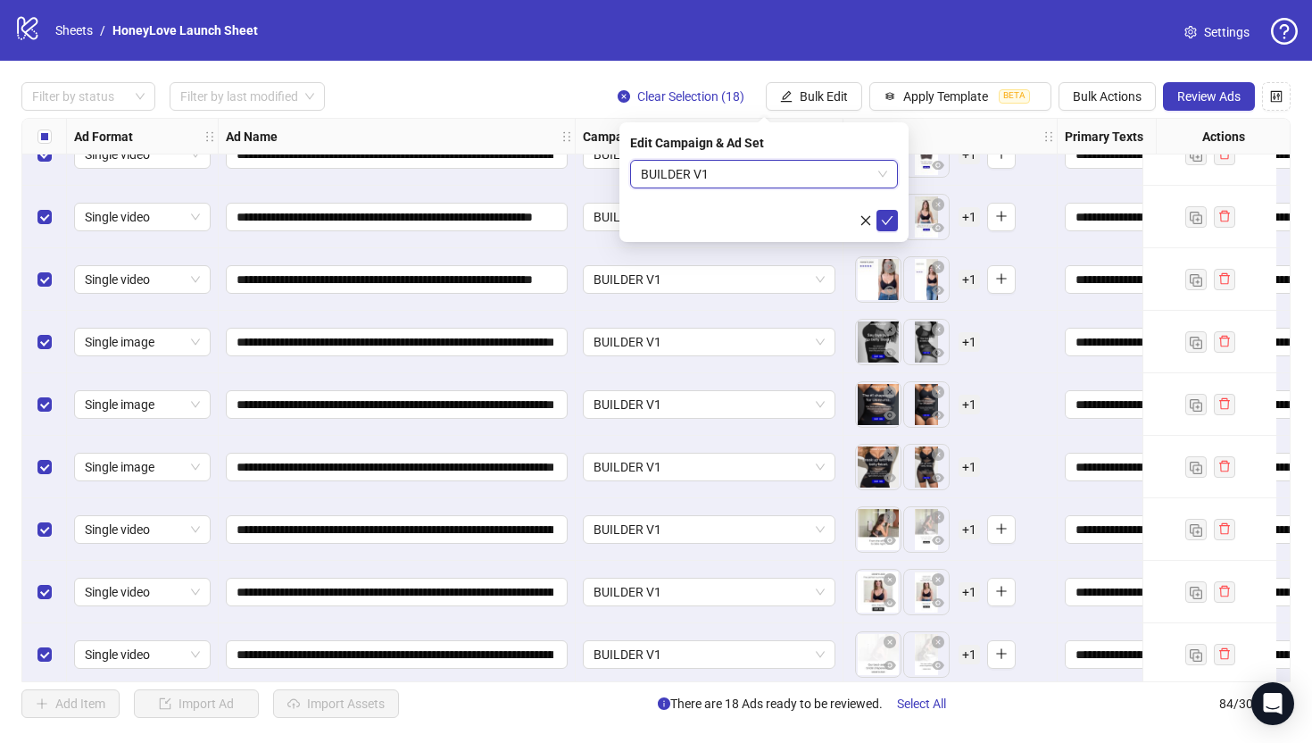
click at [770, 171] on span "BUILDER V1" at bounding box center [764, 174] width 246 height 27
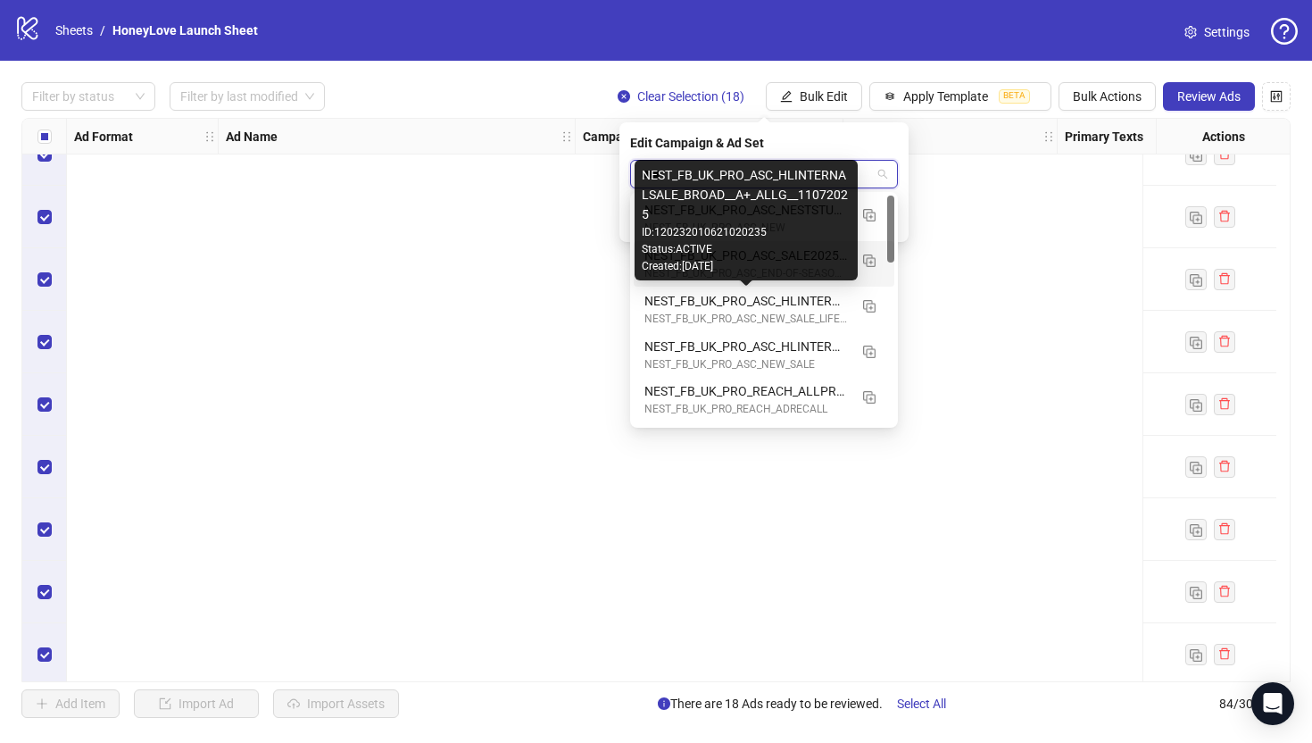
scroll to position [3834, 0]
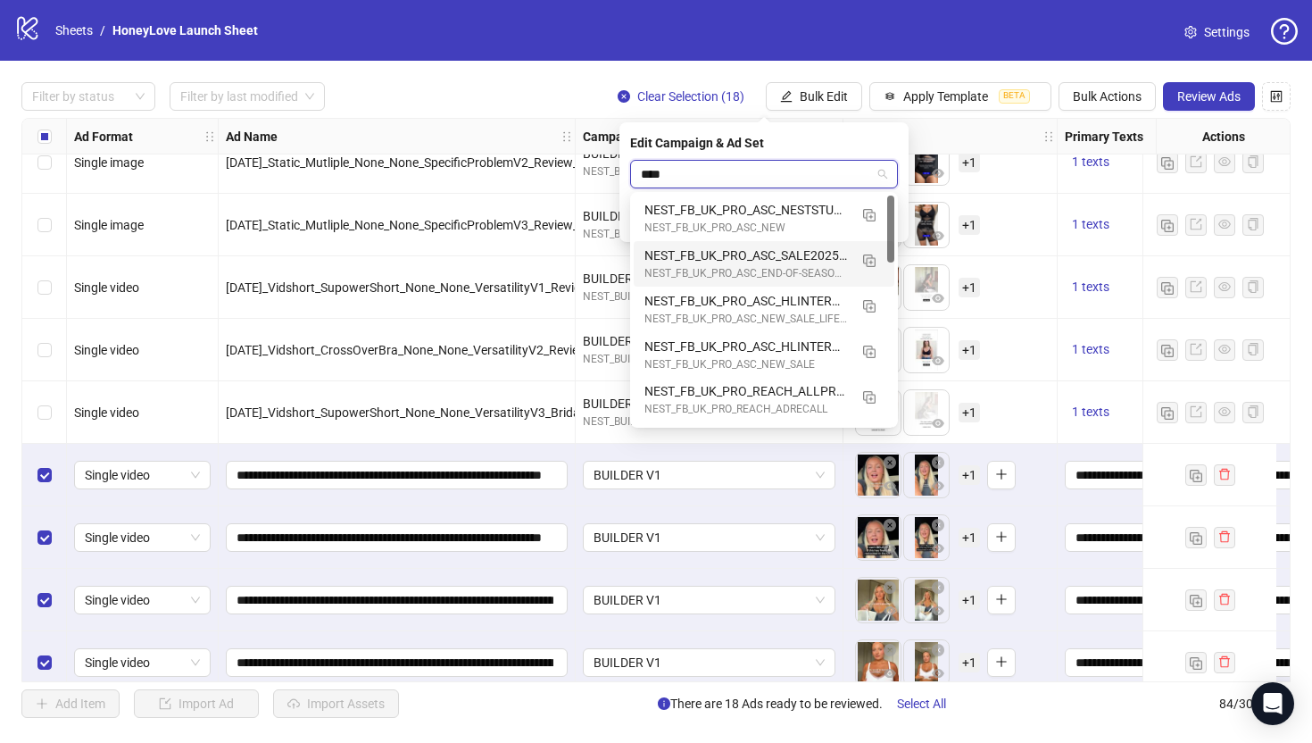
click at [843, 174] on input "****" at bounding box center [756, 174] width 230 height 27
type input "****"
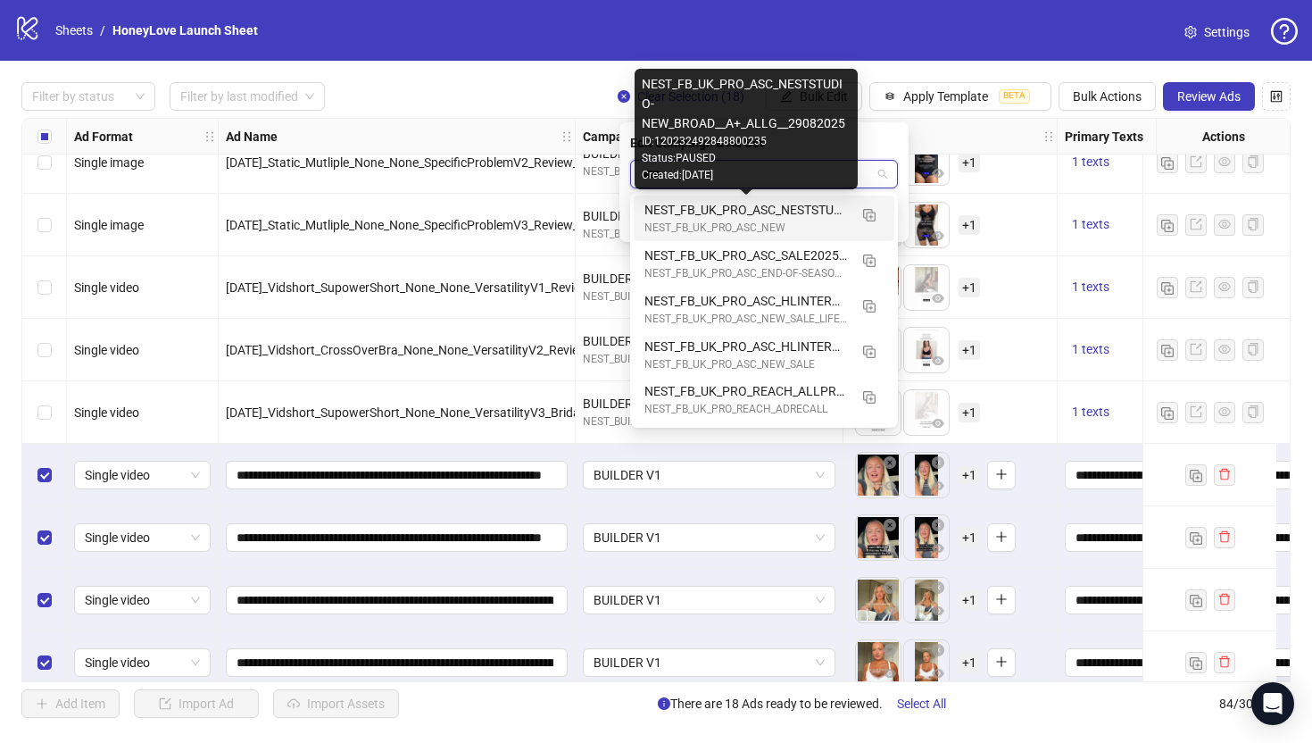
click at [823, 206] on div "NEST_FB_UK_PRO_ASC_NESTSTUDIO-NEW_BROAD__A+_ALLG__29082025" at bounding box center [745, 210] width 203 height 20
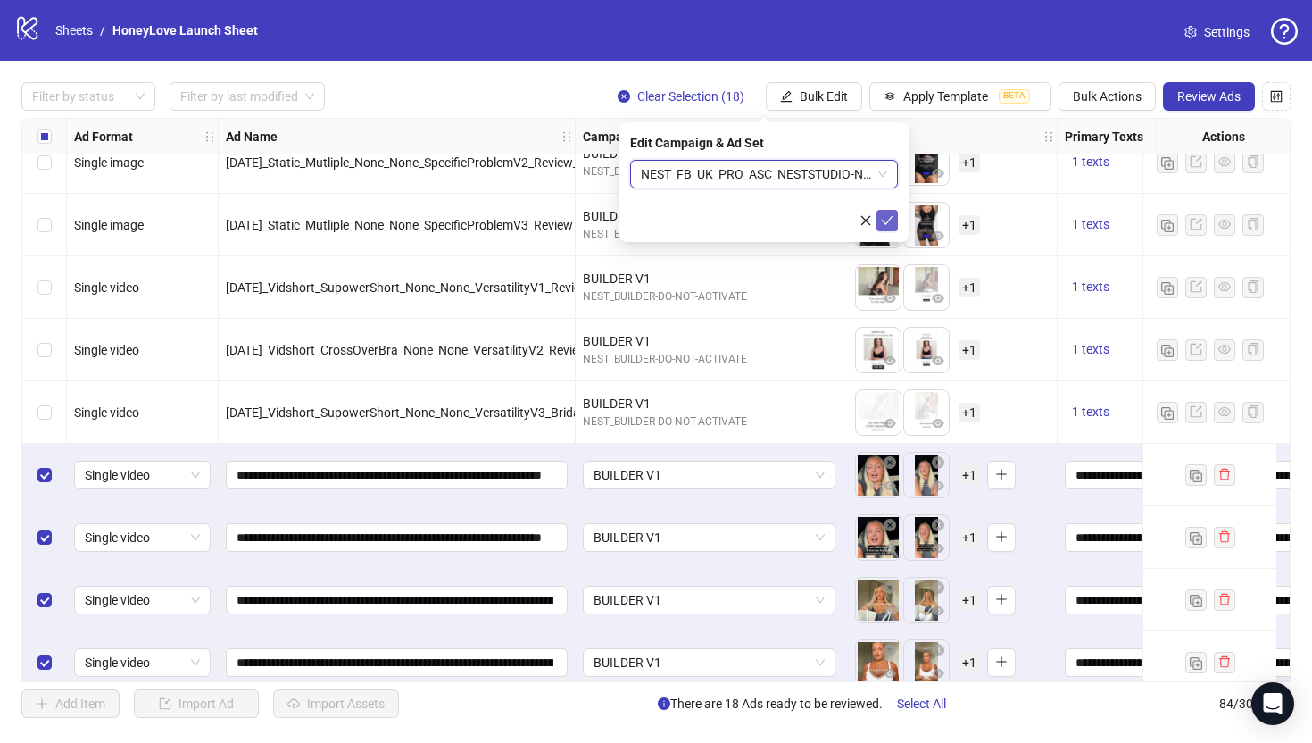
click at [893, 224] on button "submit" at bounding box center [886, 220] width 21 height 21
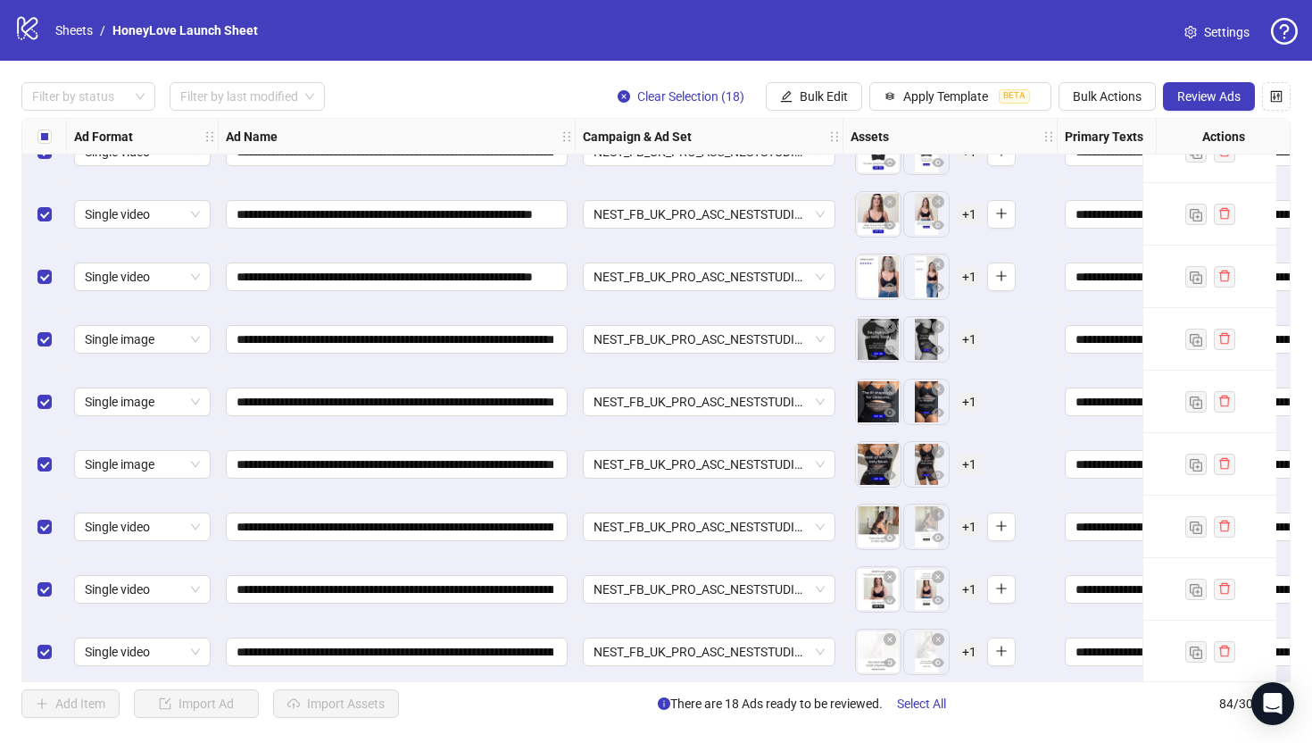
scroll to position [4728, 0]
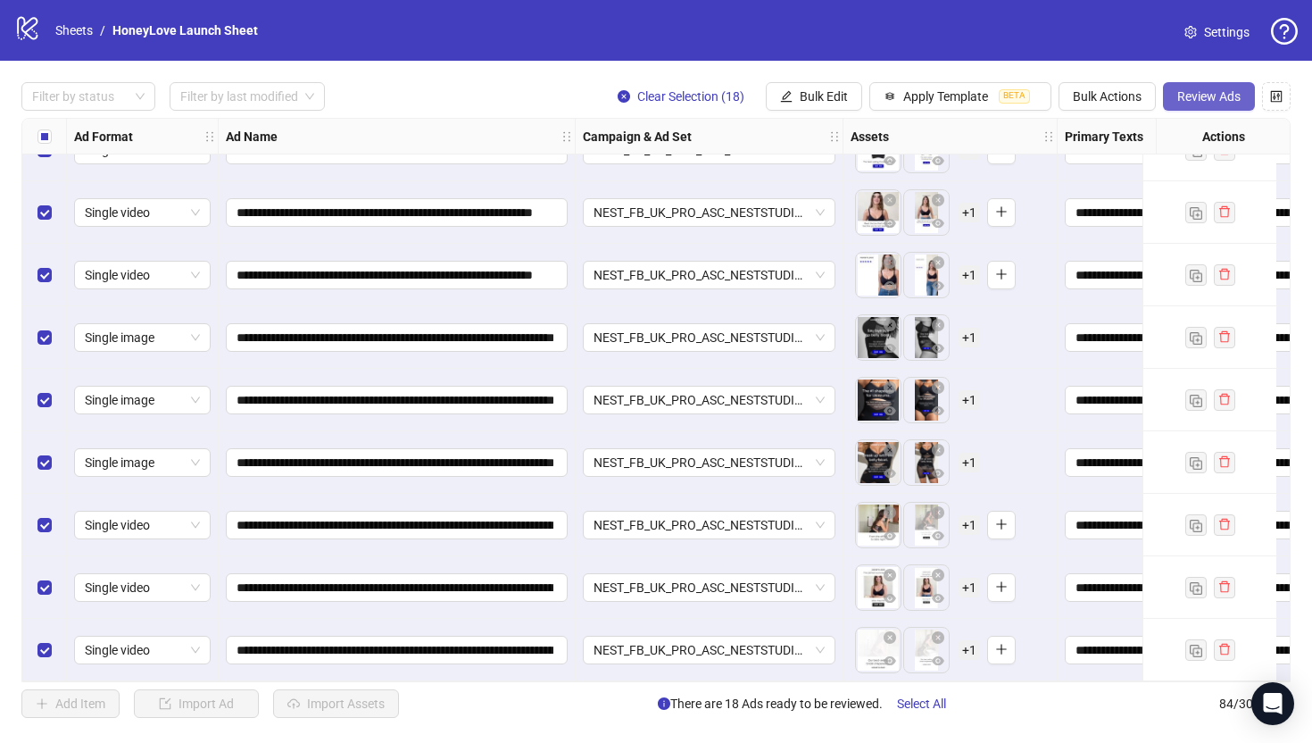
click at [1210, 99] on span "Review Ads" at bounding box center [1208, 96] width 63 height 14
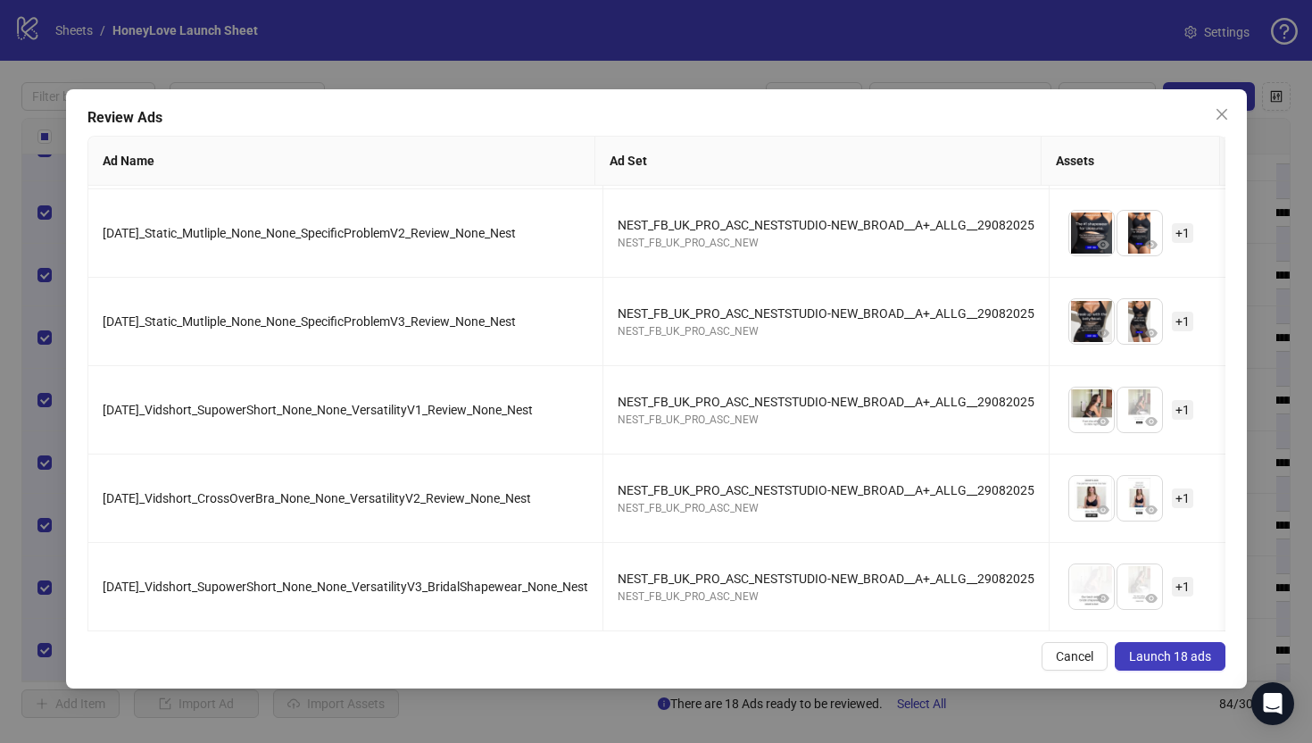
scroll to position [1512, 0]
click at [1193, 652] on span "Launch 18 ads" at bounding box center [1170, 656] width 82 height 14
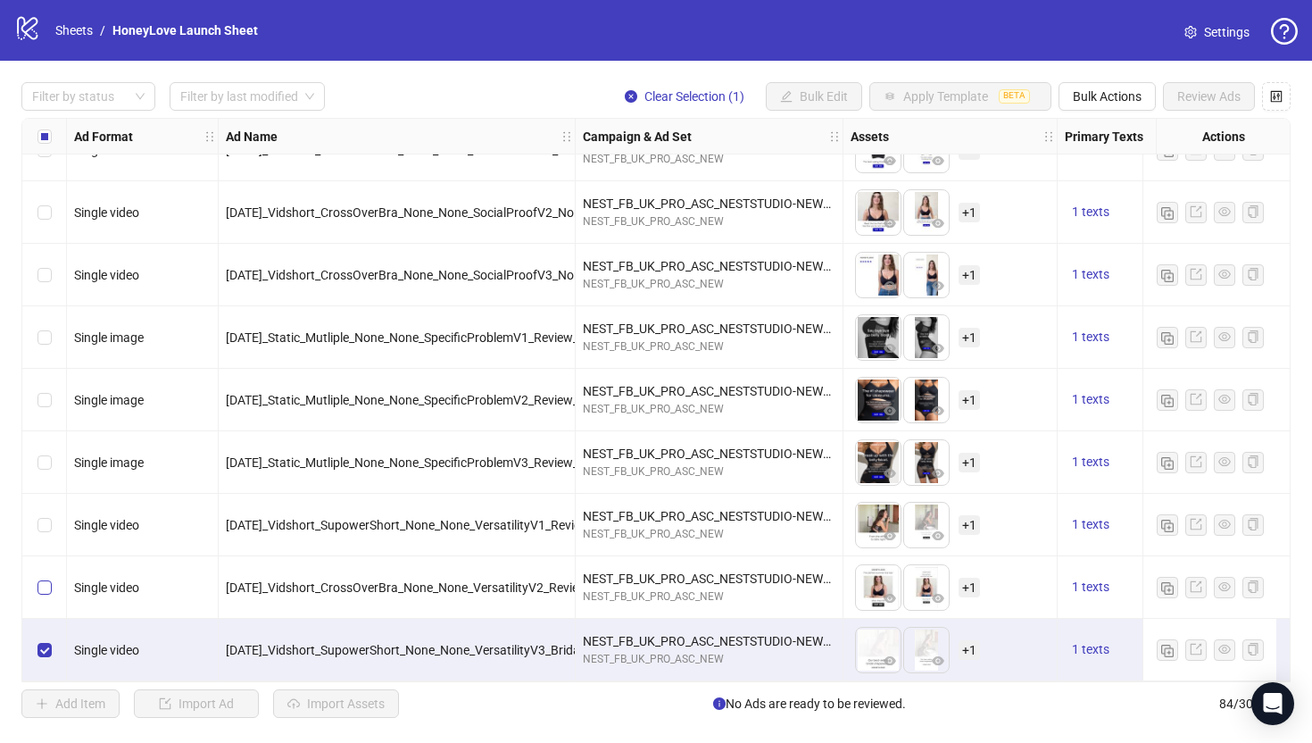
click at [47, 588] on label "Select row 83" at bounding box center [44, 587] width 14 height 20
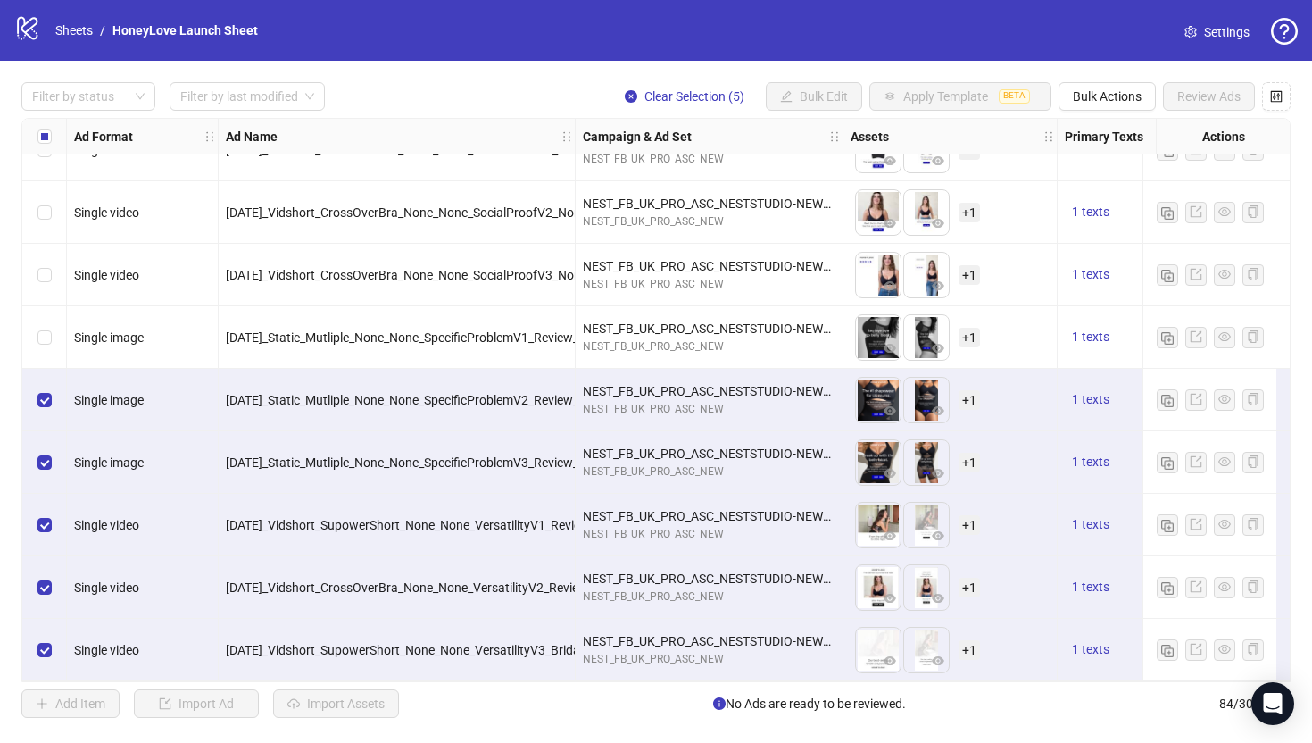
click at [52, 328] on div "Select row 79" at bounding box center [44, 337] width 45 height 62
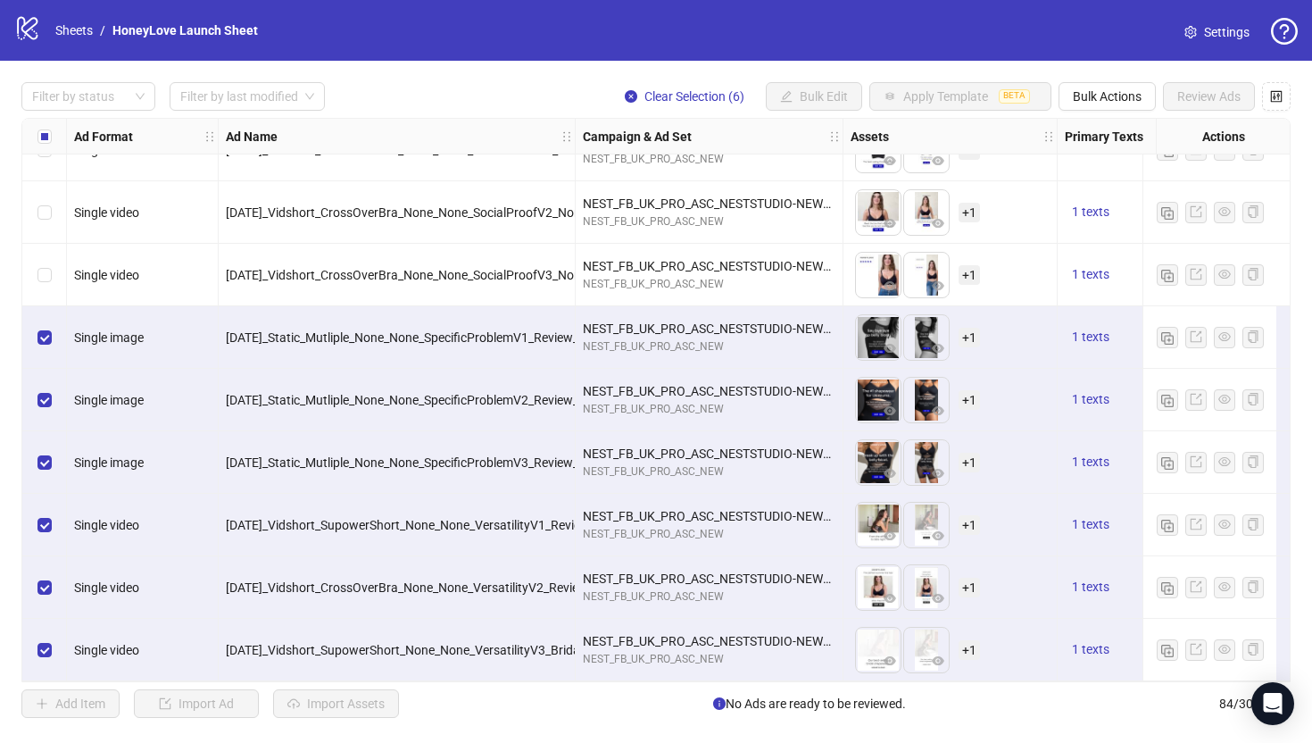
click at [52, 263] on div "Select row 78" at bounding box center [44, 275] width 45 height 62
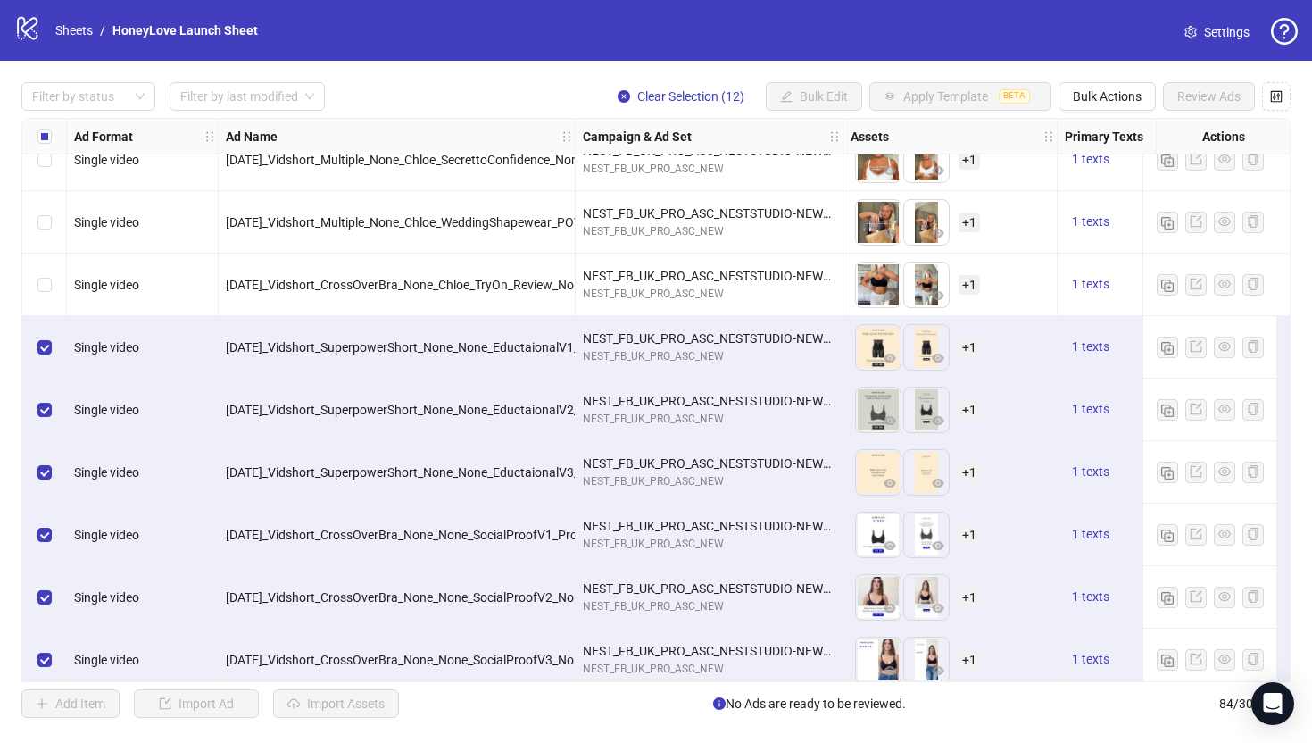
scroll to position [4325, 0]
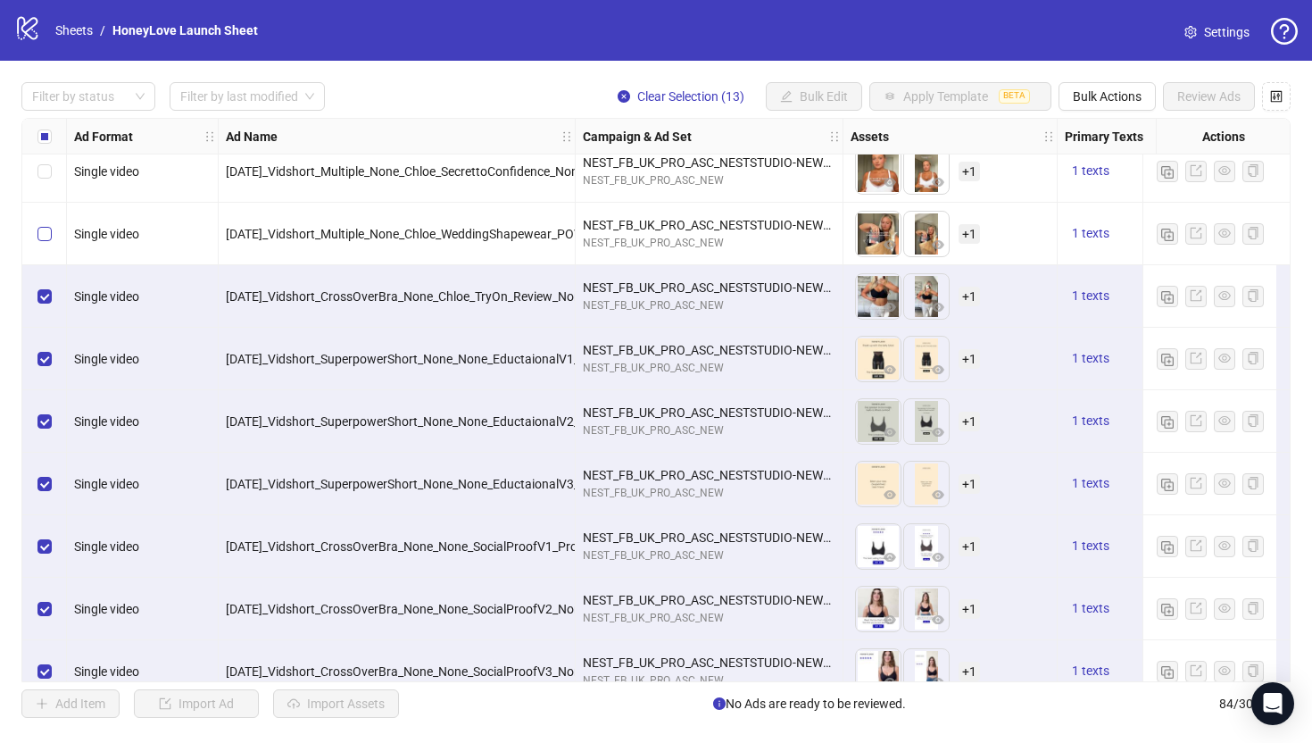
click at [41, 242] on label "Select row 71" at bounding box center [44, 234] width 14 height 20
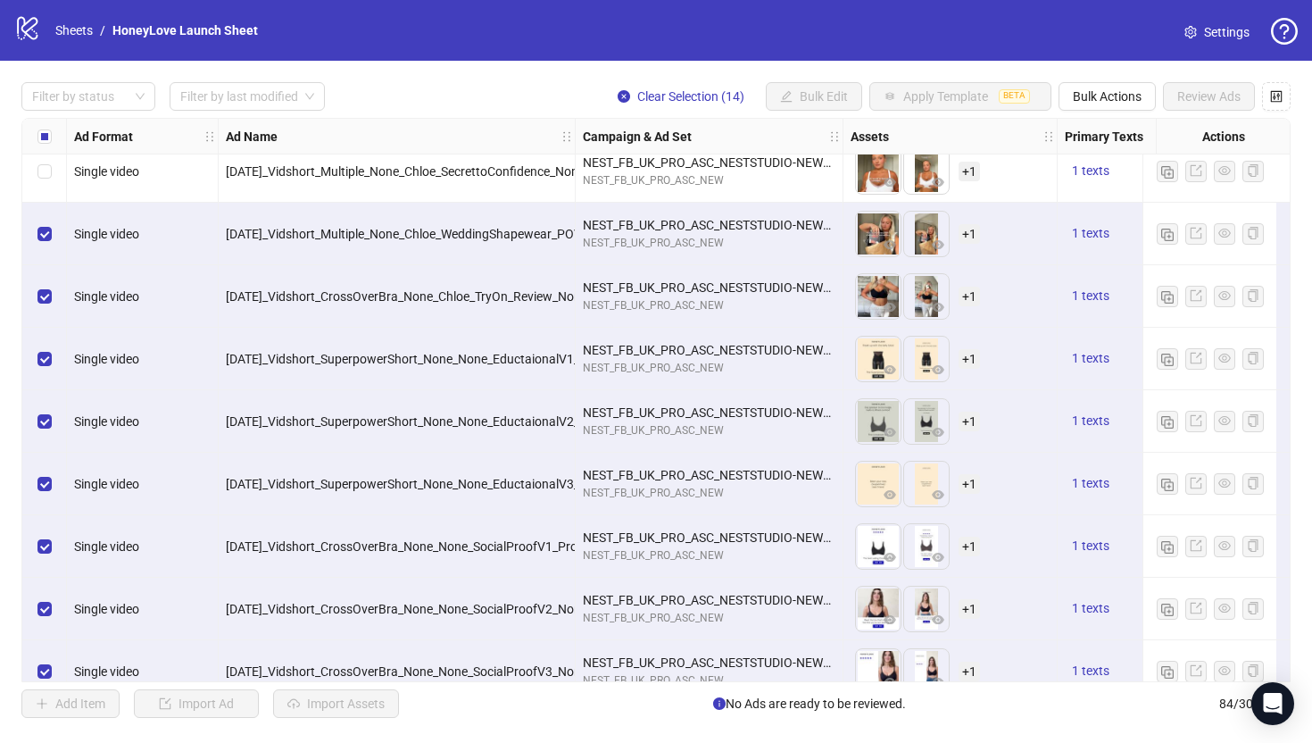
scroll to position [4018, 0]
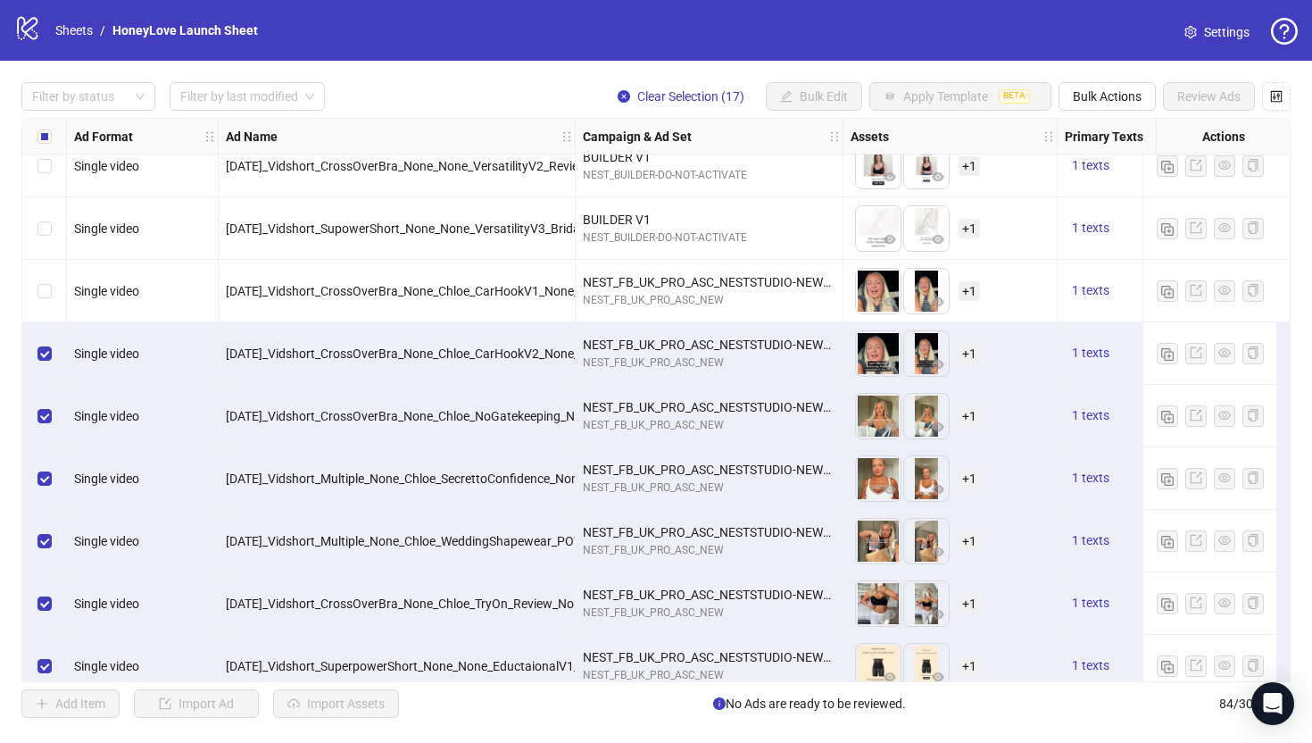
click at [44, 308] on div "Select row 67" at bounding box center [44, 291] width 45 height 62
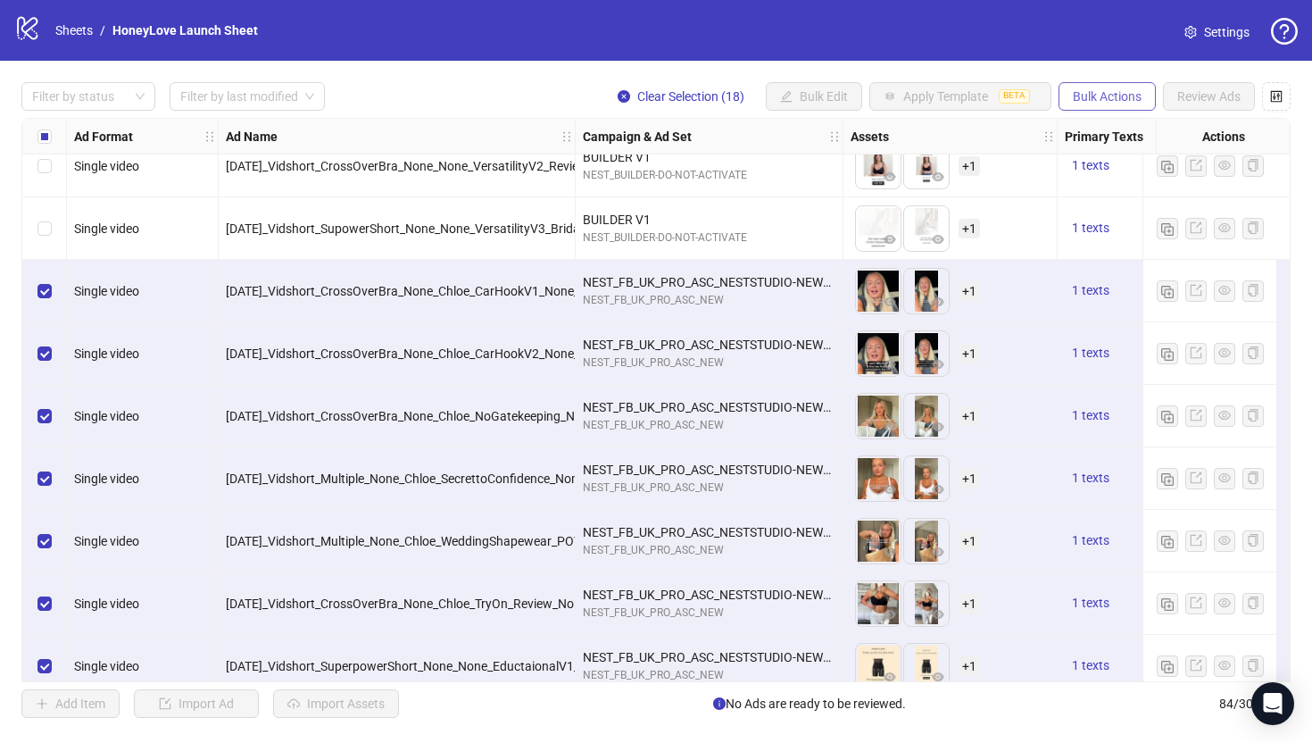
click at [1108, 110] on button "Bulk Actions" at bounding box center [1106, 96] width 97 height 29
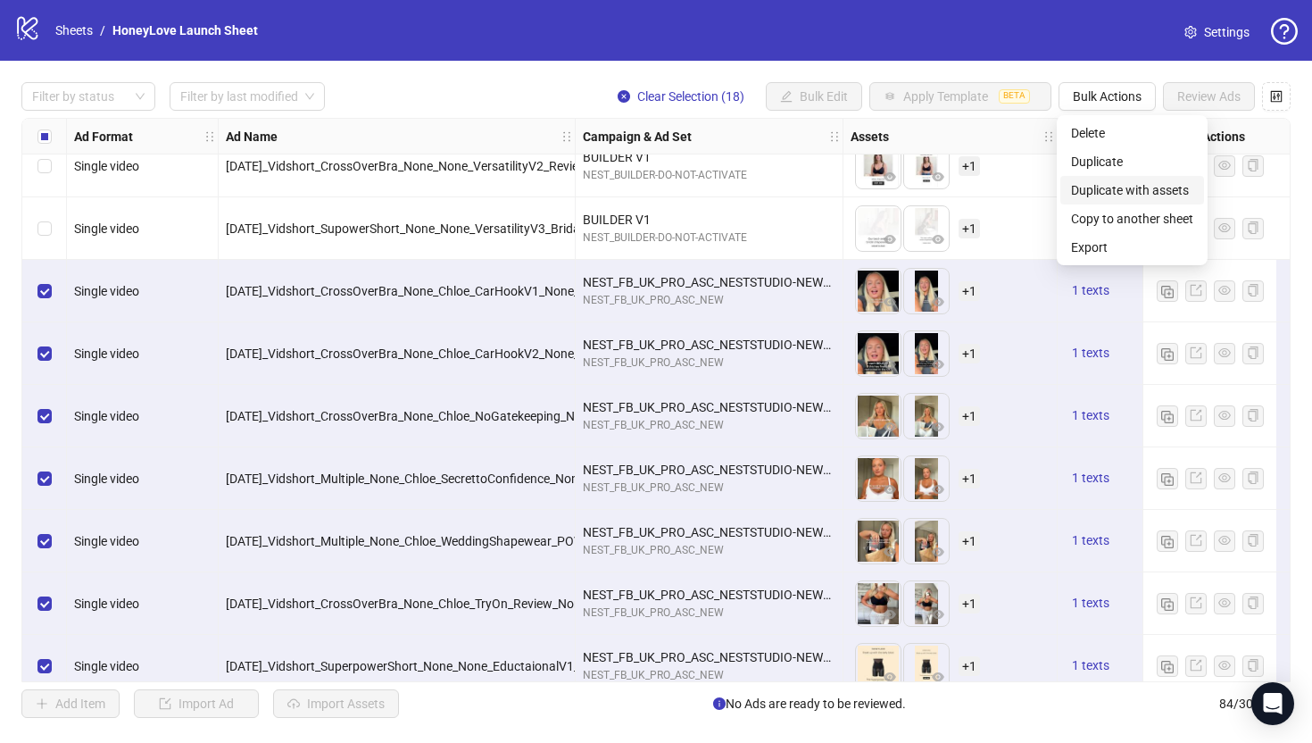
click at [1103, 192] on span "Duplicate with assets" at bounding box center [1132, 190] width 122 height 20
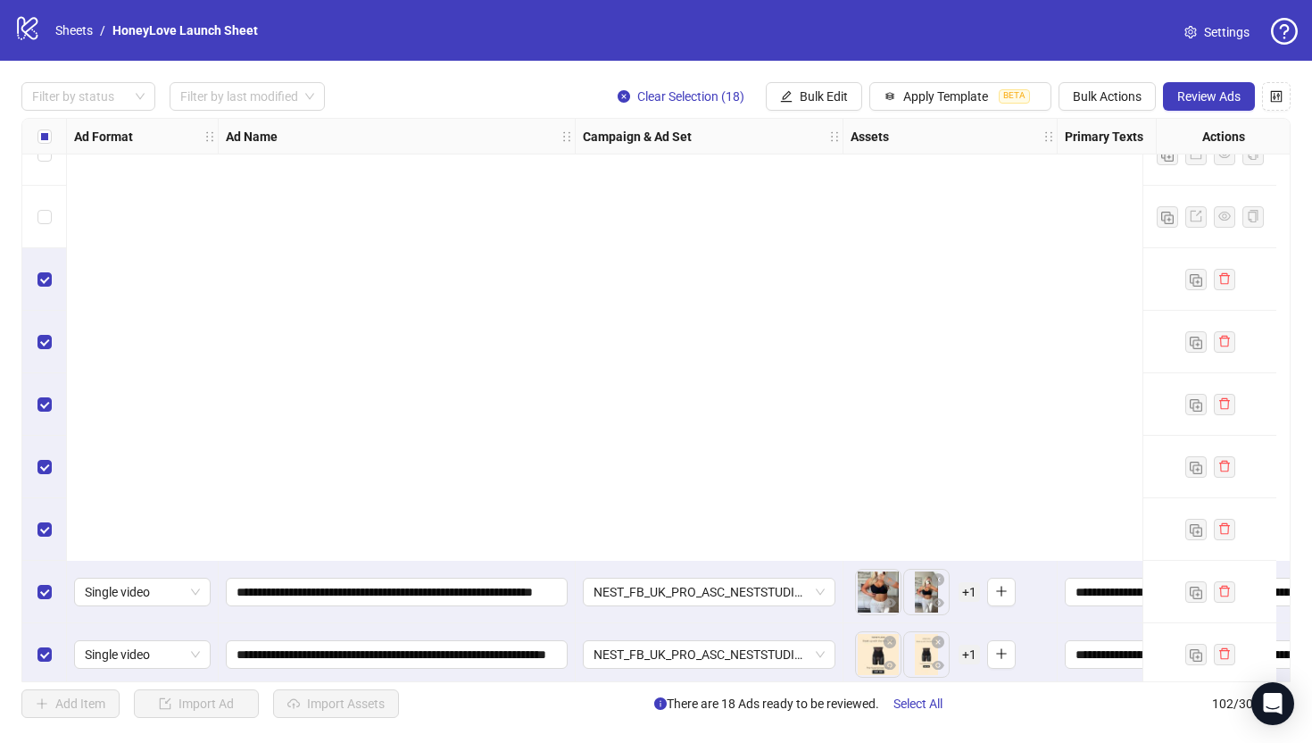
scroll to position [5853, 0]
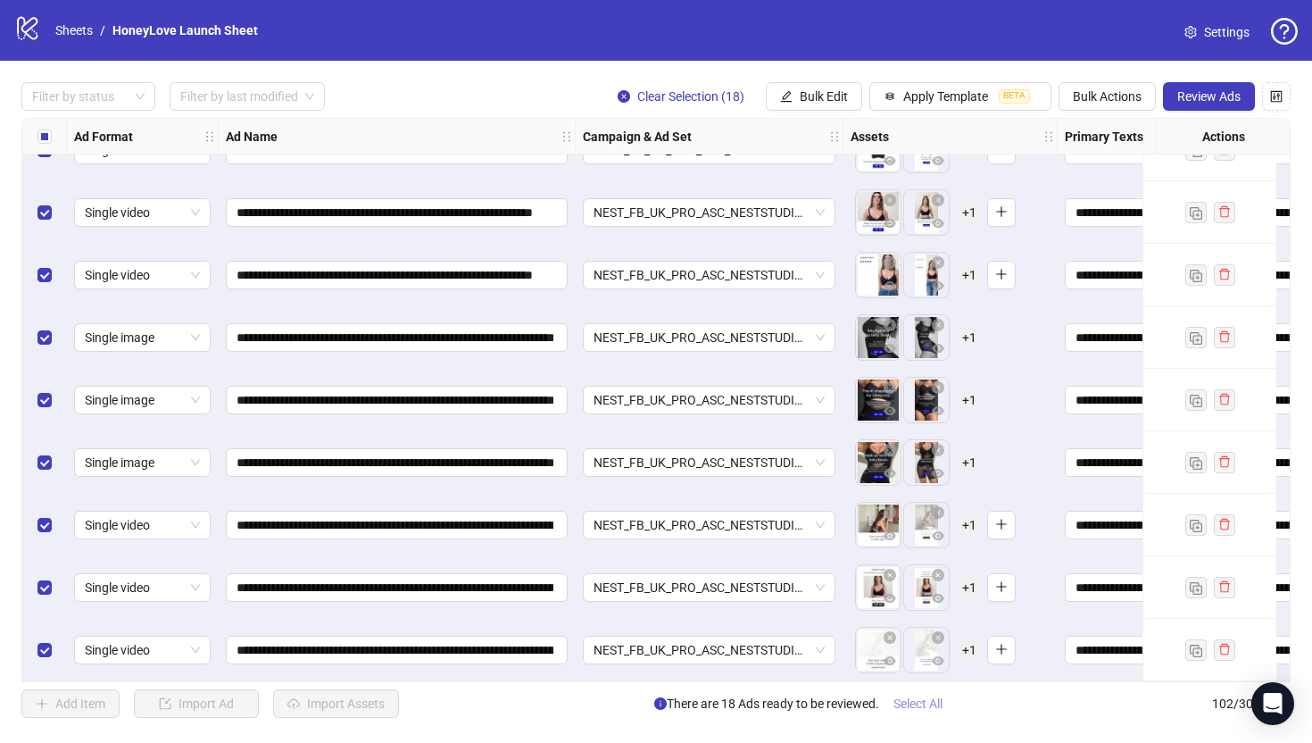
click at [941, 710] on span "Select All" at bounding box center [917, 703] width 49 height 14
click at [1009, 723] on div "**********" at bounding box center [656, 400] width 1312 height 678
click at [622, 97] on icon "close-circle" at bounding box center [624, 96] width 12 height 12
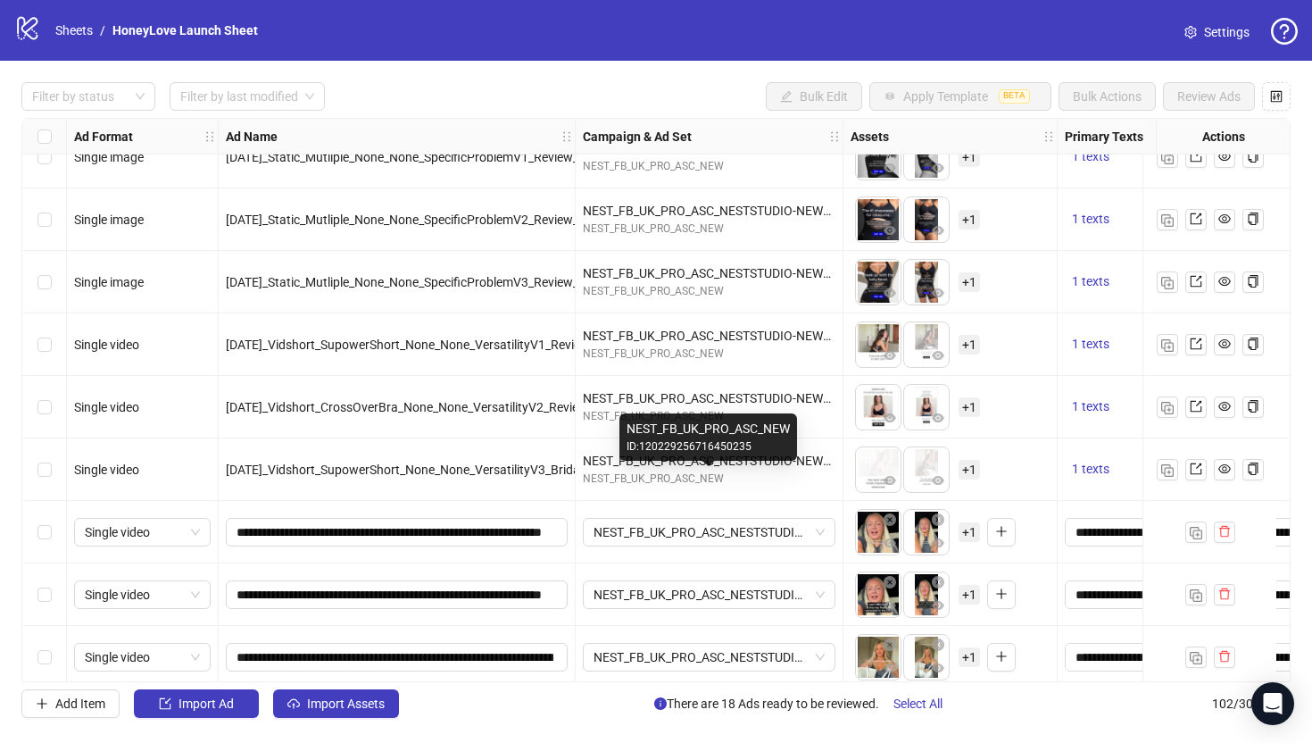
scroll to position [5098, 0]
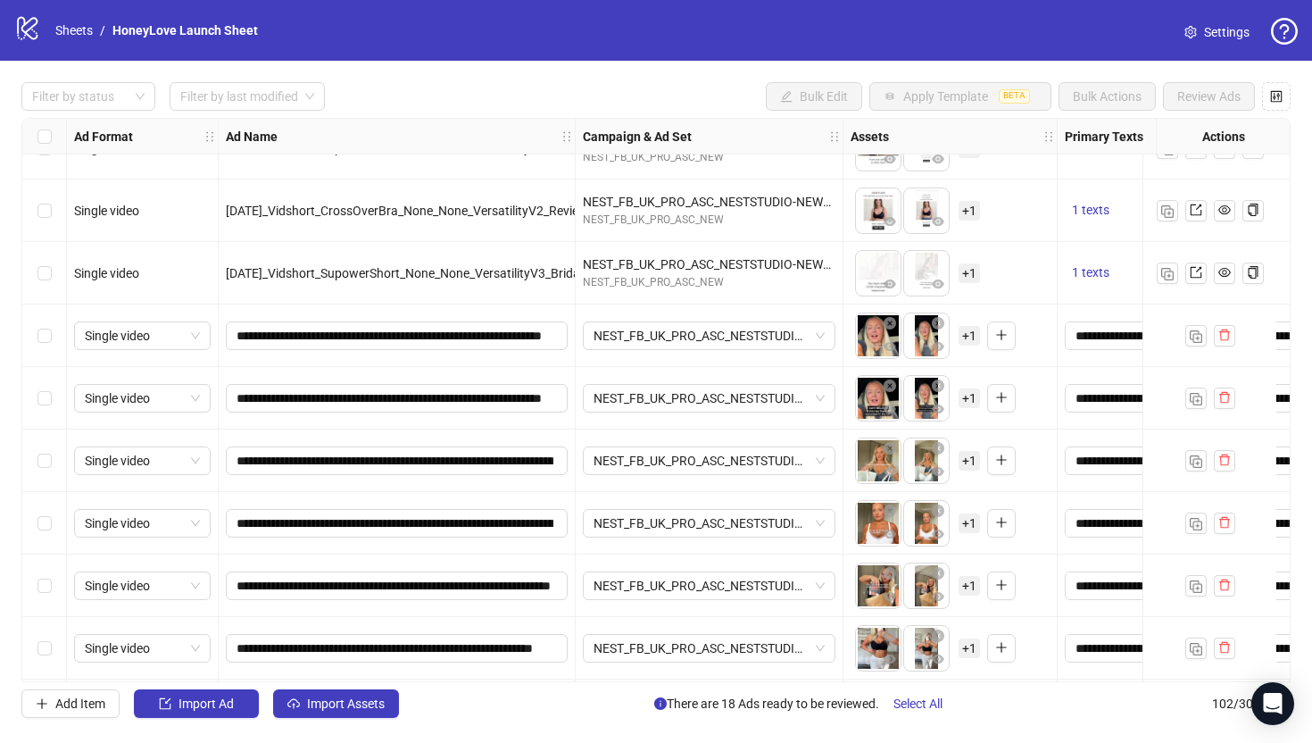
click at [947, 699] on button "Select All" at bounding box center [918, 703] width 78 height 29
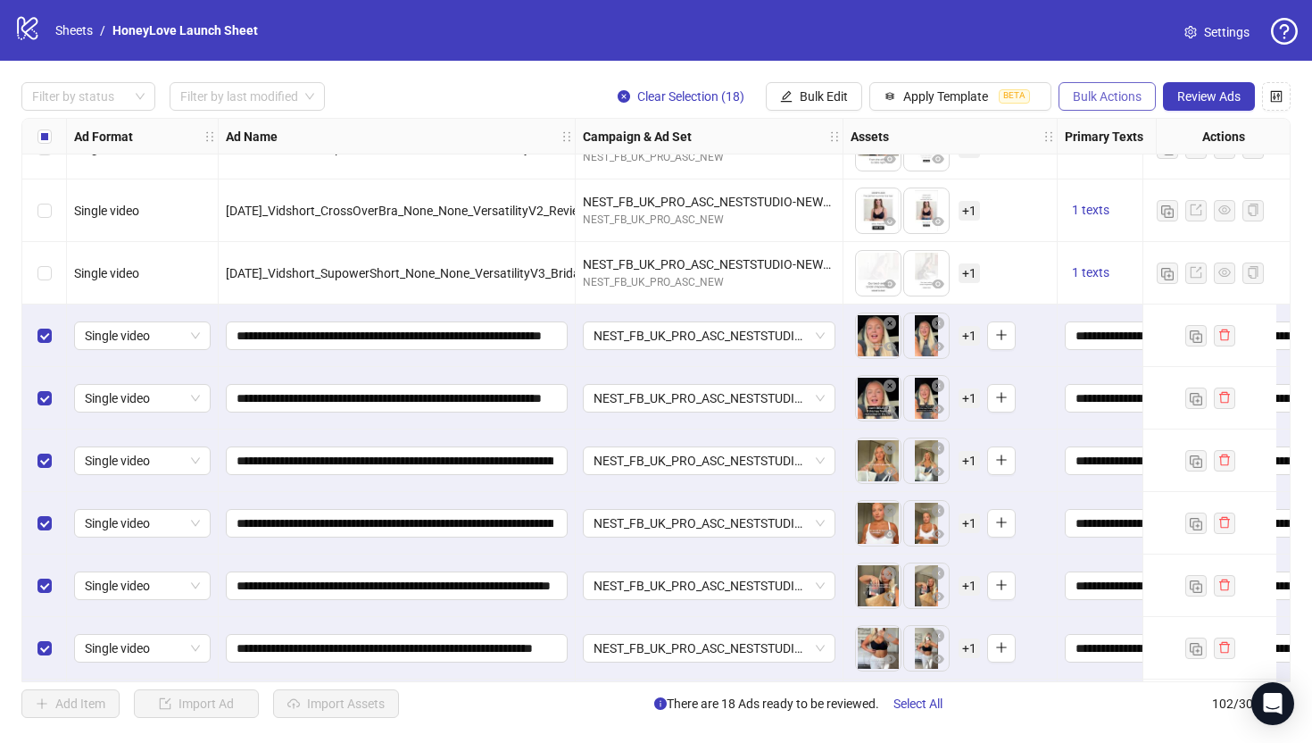
click at [1106, 95] on span "Bulk Actions" at bounding box center [1107, 96] width 69 height 14
click at [1117, 121] on li "Delete" at bounding box center [1132, 133] width 144 height 29
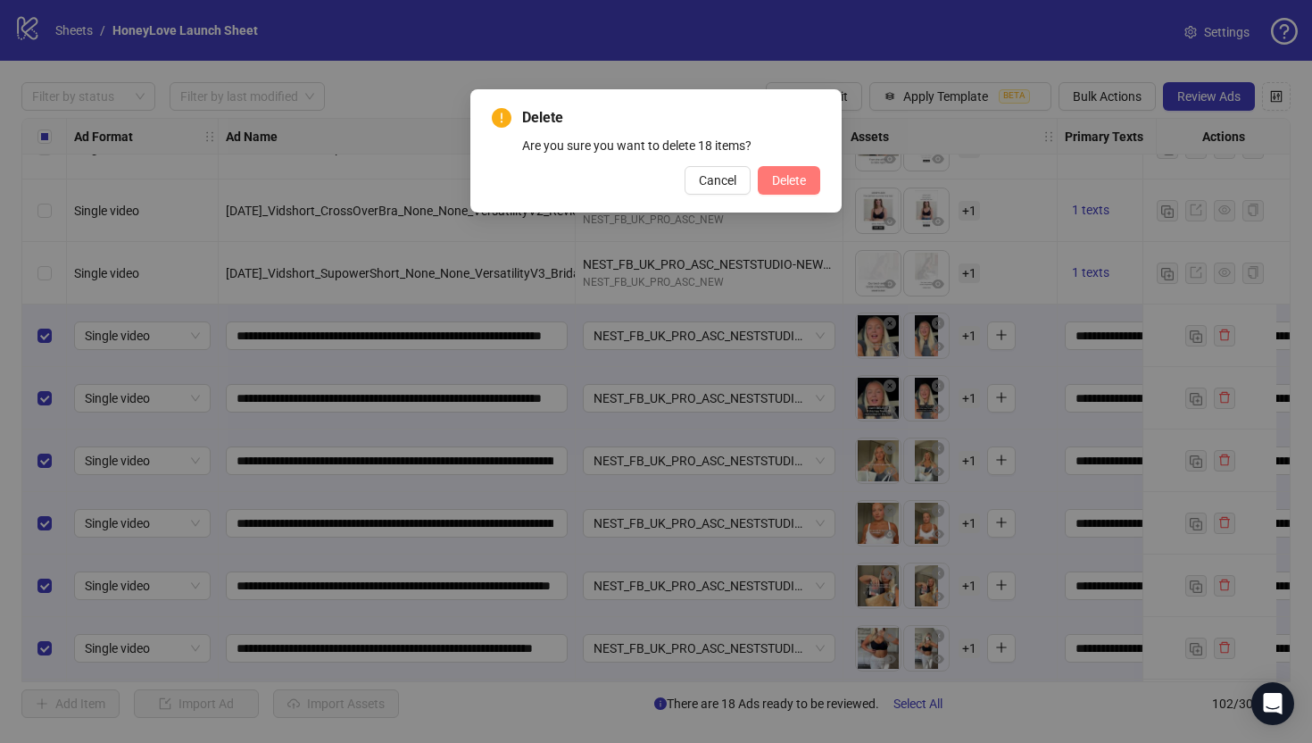
click at [814, 193] on button "Delete" at bounding box center [789, 180] width 62 height 29
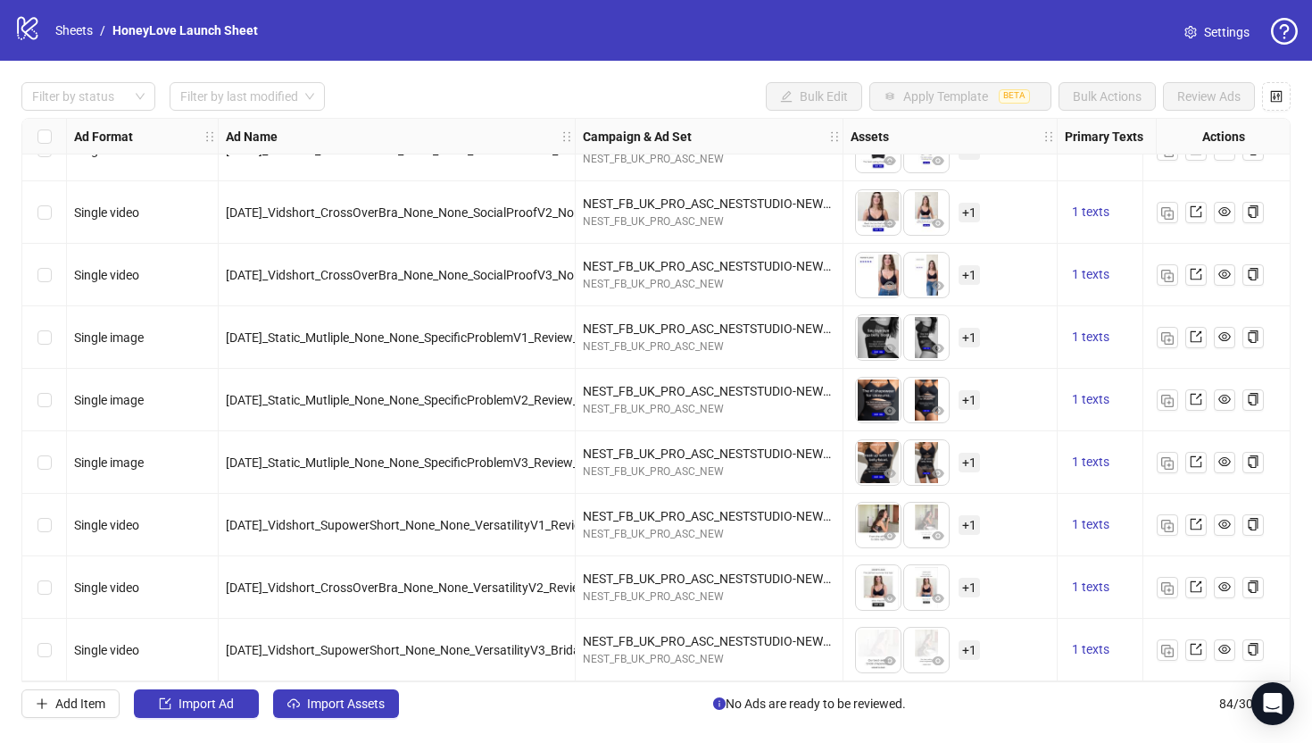
scroll to position [4728, 0]
